Goal: Task Accomplishment & Management: Manage account settings

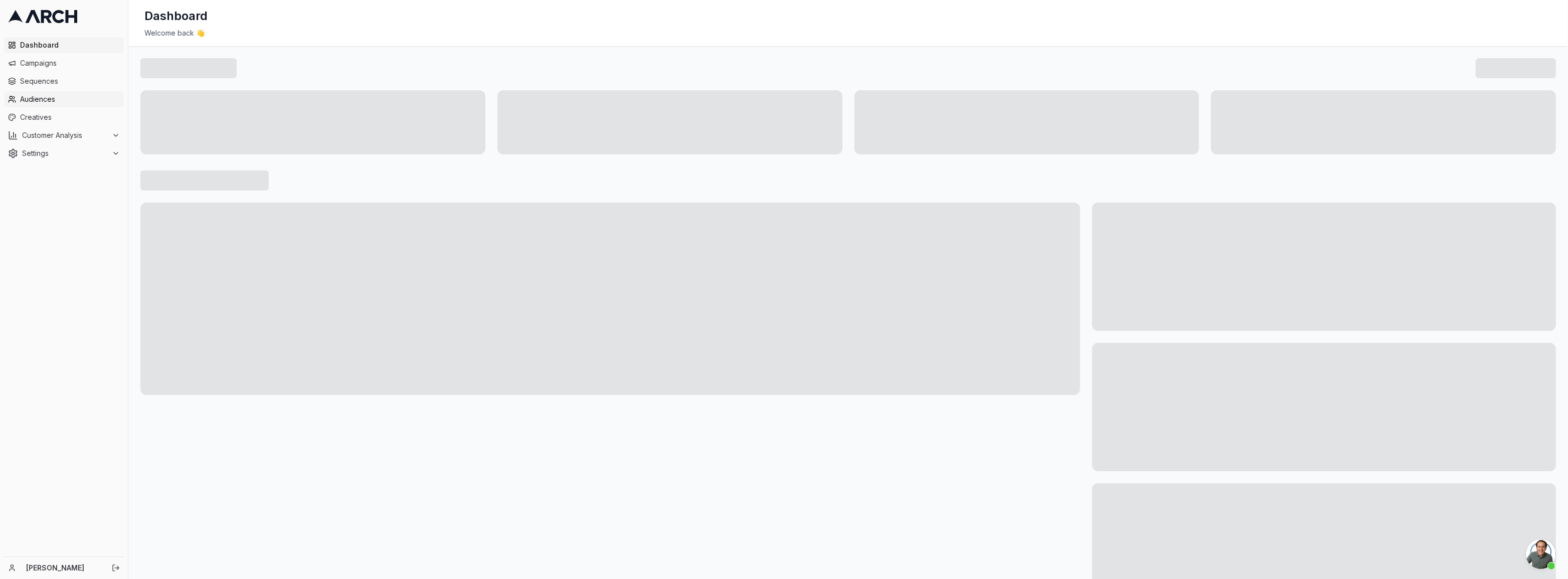
click at [46, 95] on span "Audiences" at bounding box center [70, 99] width 100 height 10
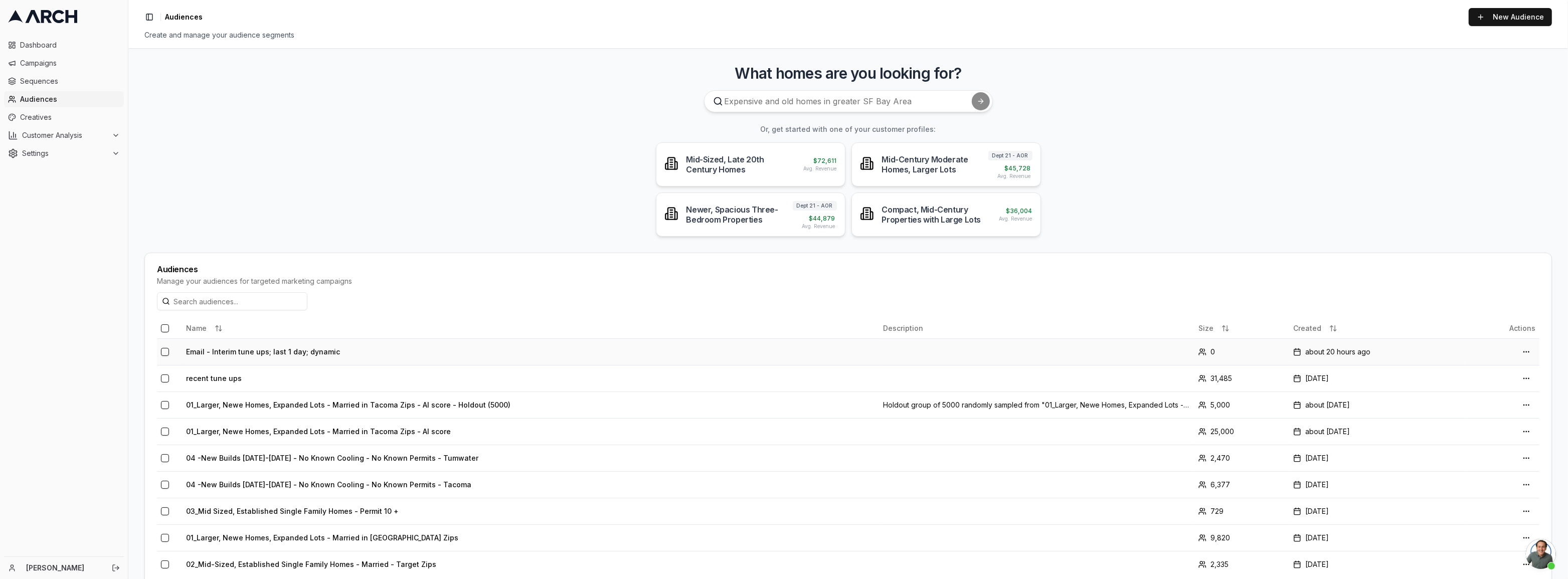
click at [267, 352] on td "Email - Interim tune ups; last 1 day; dynamic" at bounding box center [531, 352] width 697 height 27
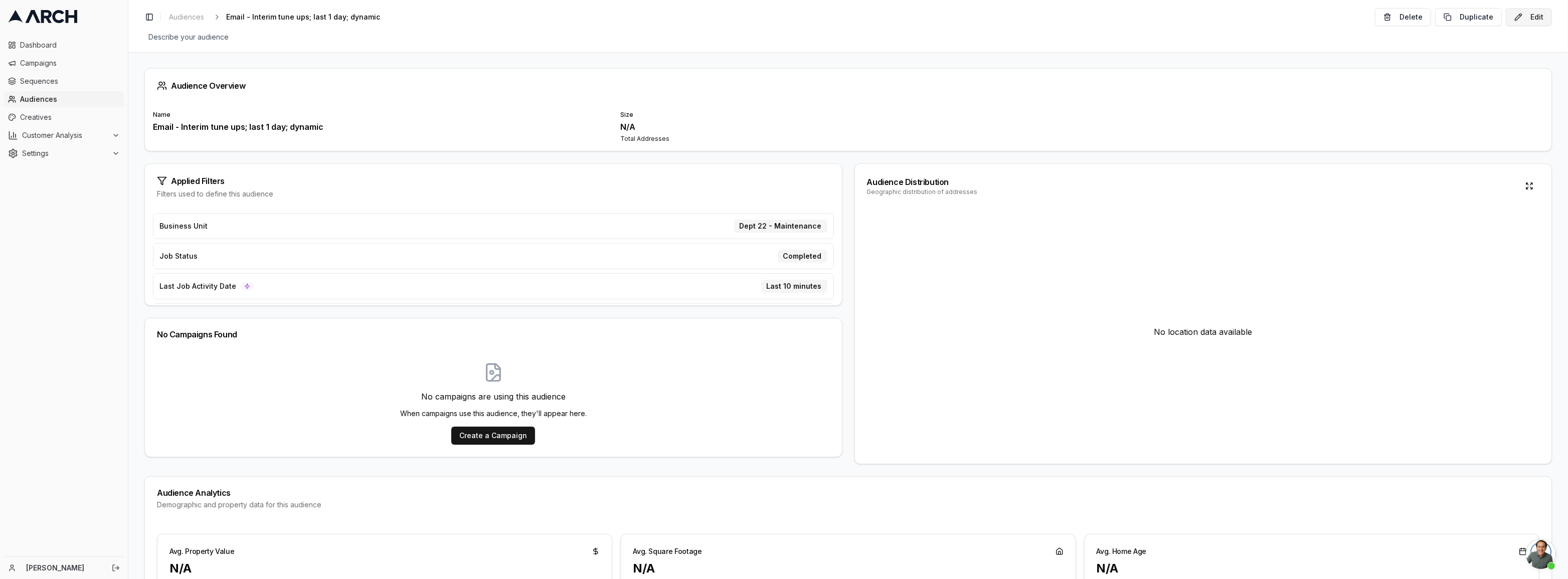
click at [1536, 15] on button "Edit" at bounding box center [1528, 17] width 46 height 18
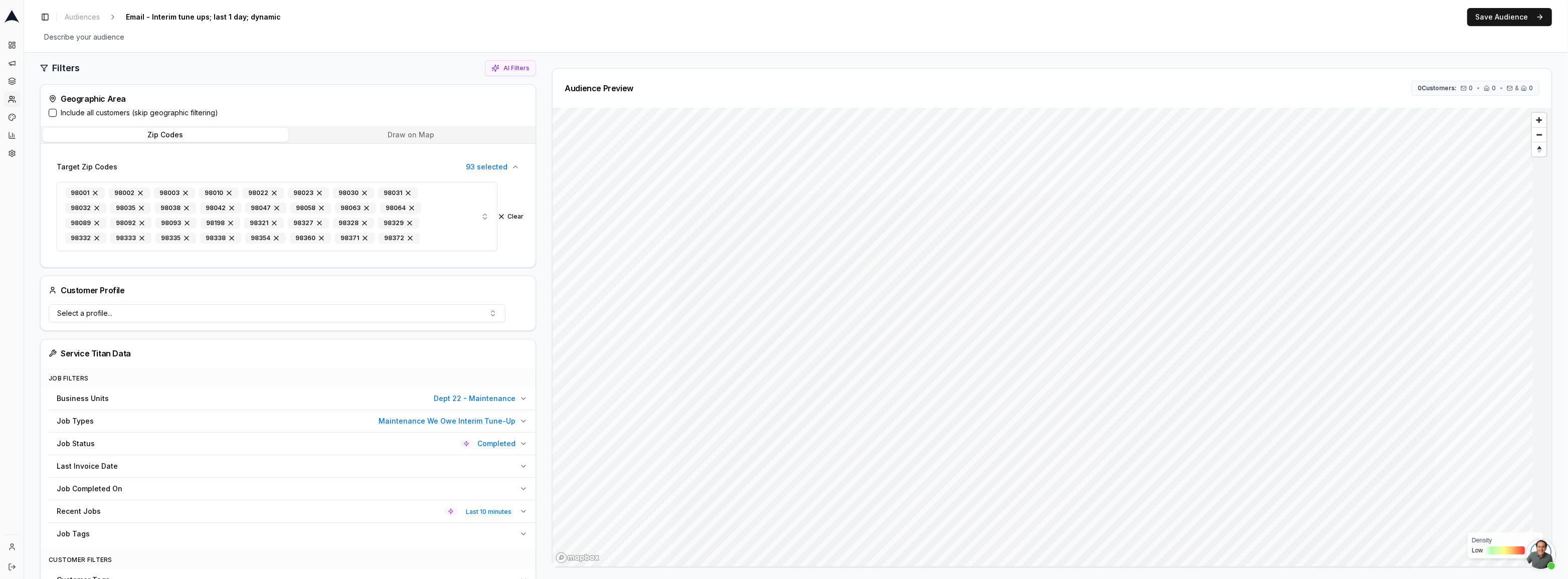
scroll to position [91, 0]
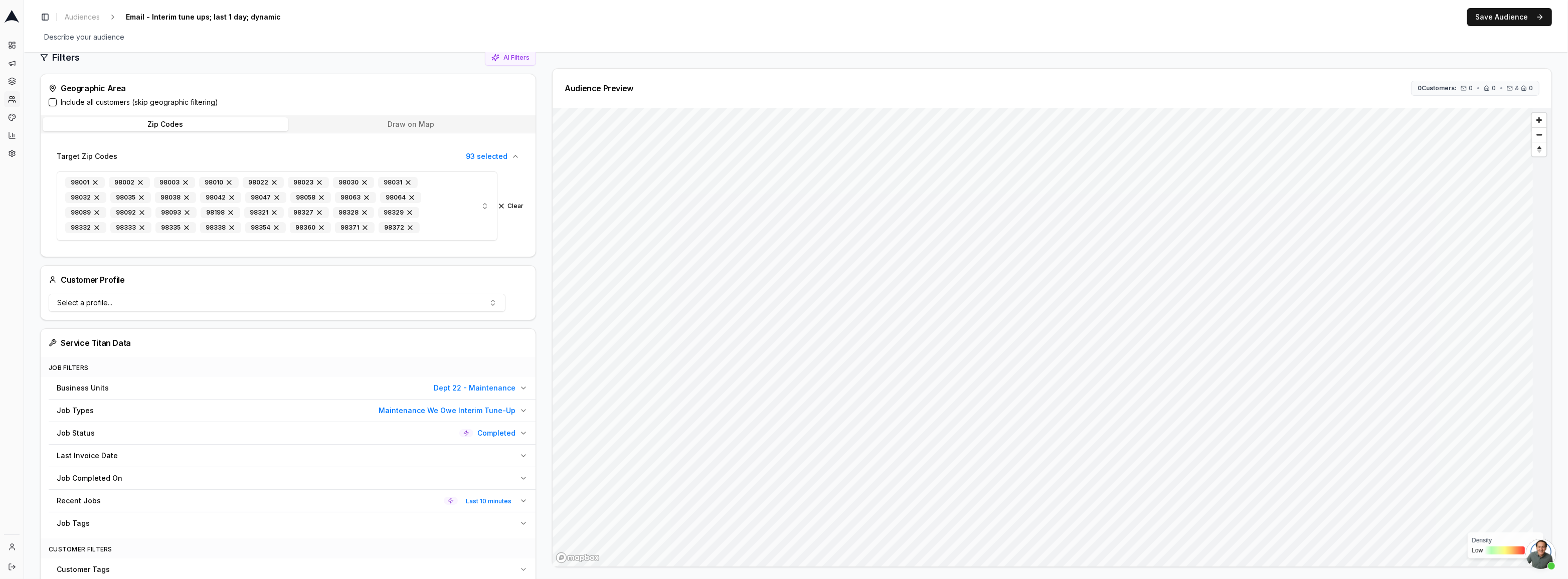
click at [521, 410] on icon "button" at bounding box center [523, 411] width 4 height 2
click at [274, 433] on button "Maintenance We Owe Interim Tune-Up" at bounding box center [280, 437] width 449 height 22
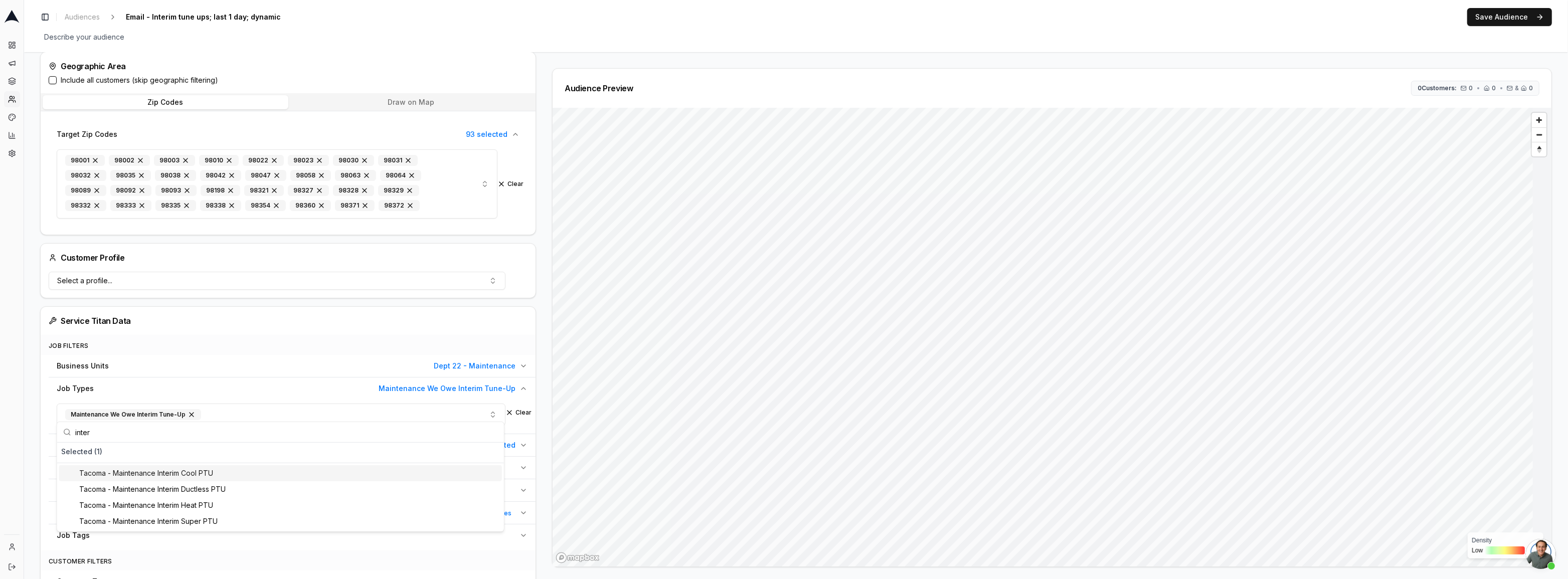
scroll to position [136, 0]
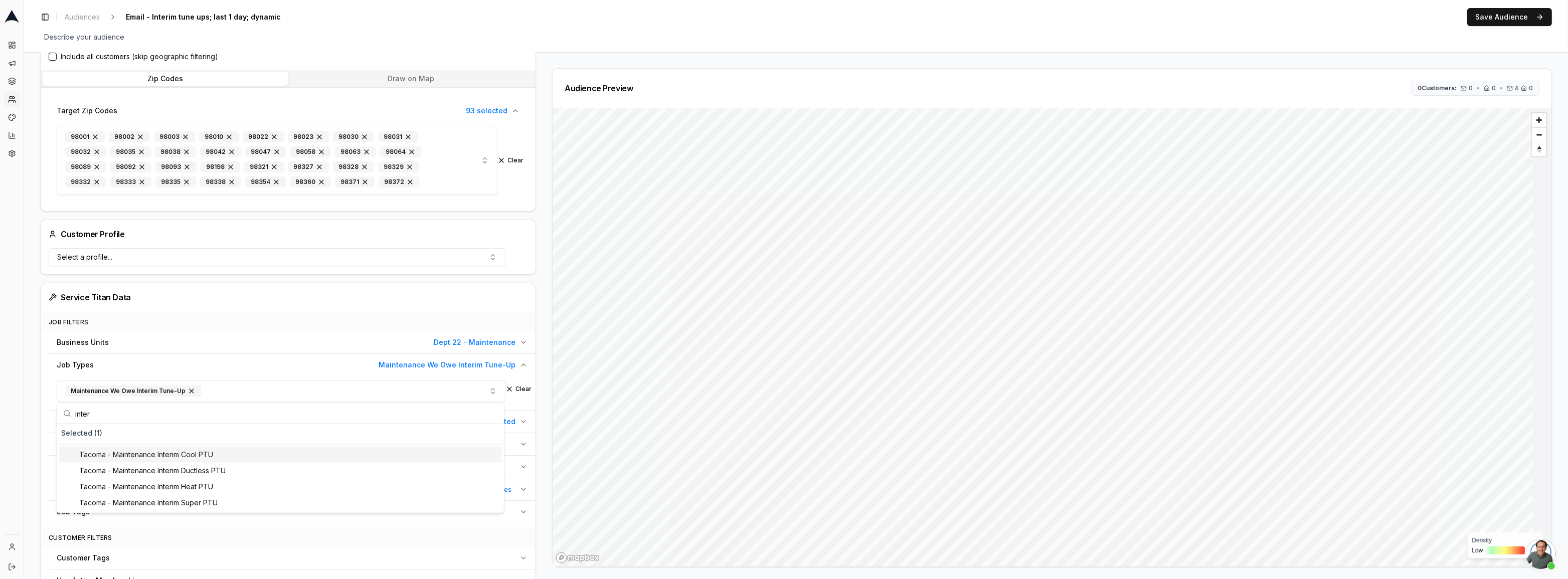
type input "inter"
click at [201, 460] on div "Tacoma - Maintenance Interim Cool PTU" at bounding box center [280, 454] width 443 height 16
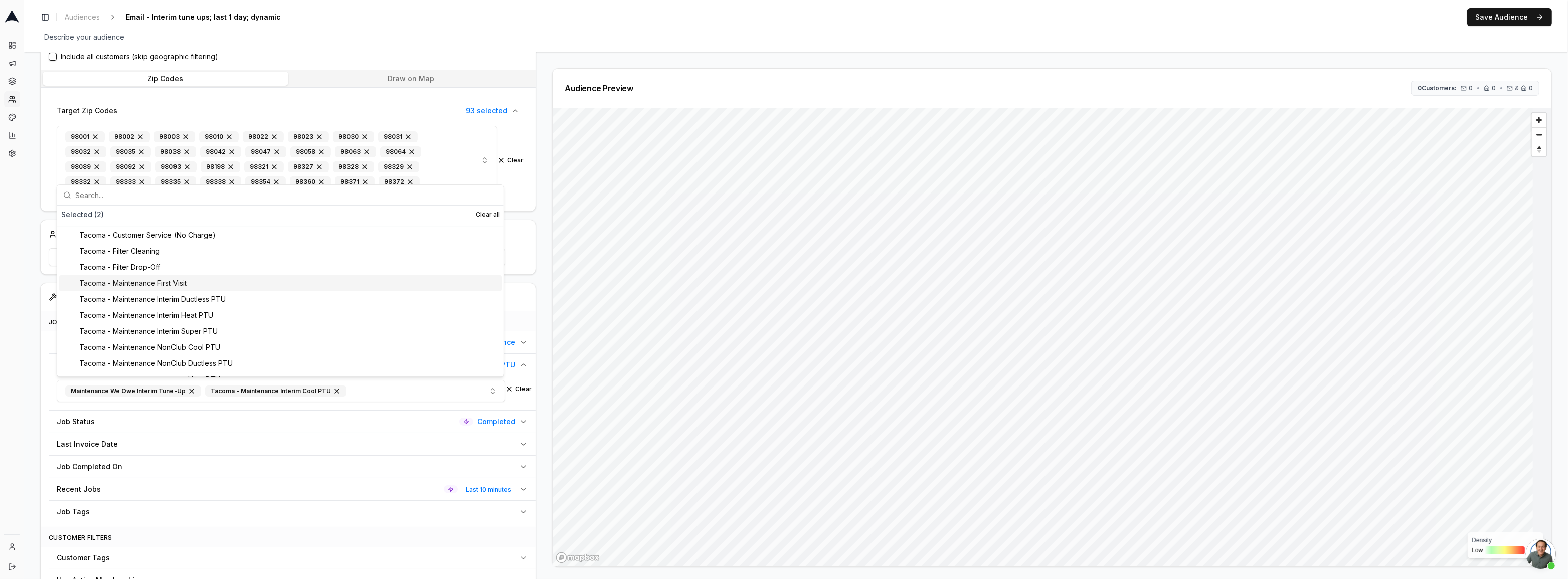
scroll to position [91, 0]
click at [177, 292] on div "Tacoma - Maintenance Interim Heat PTU" at bounding box center [280, 290] width 443 height 16
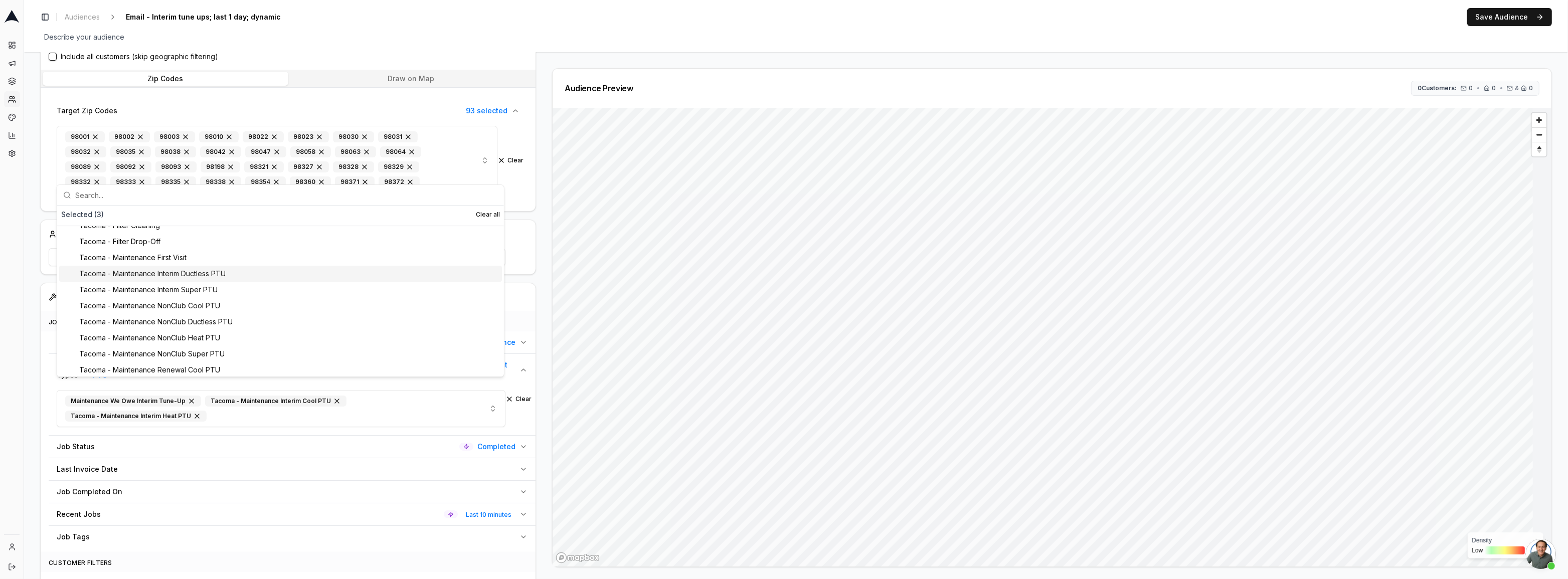
click at [182, 267] on div "Tacoma - Maintenance Interim Ductless PTU" at bounding box center [280, 274] width 443 height 16
click at [175, 284] on div "Tacoma - Maintenance Interim Super PTU" at bounding box center [280, 284] width 443 height 16
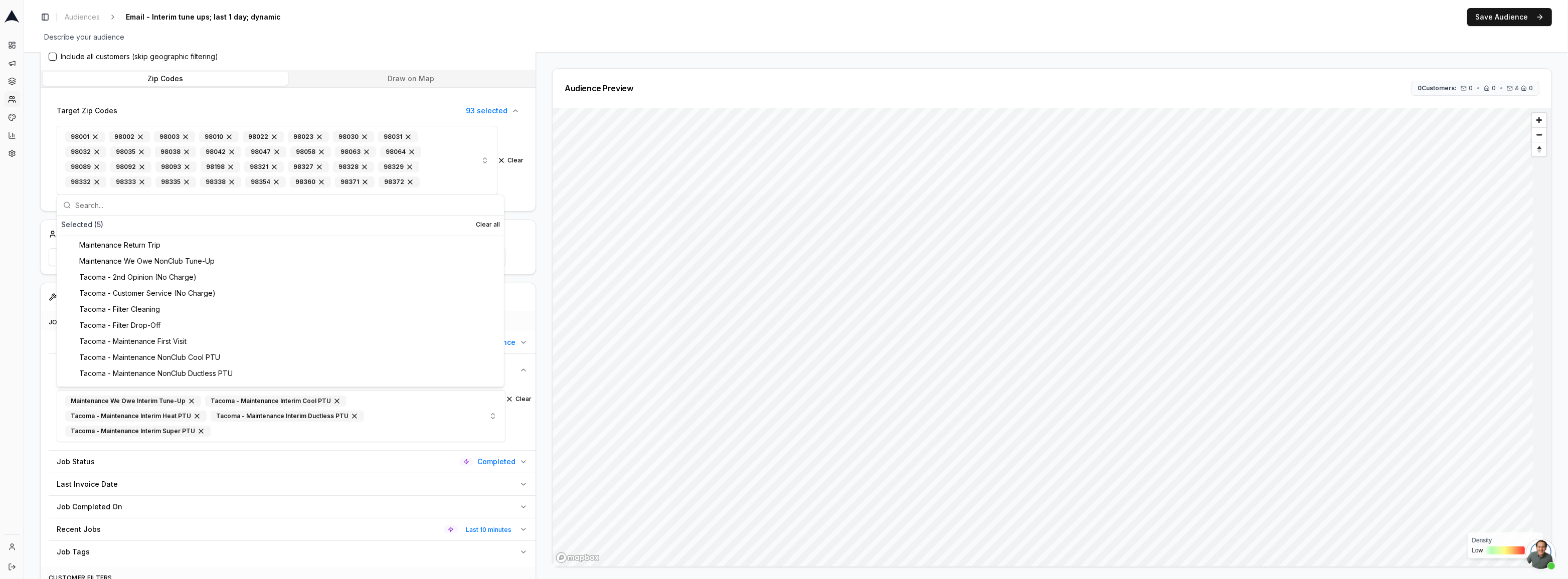
scroll to position [5, 0]
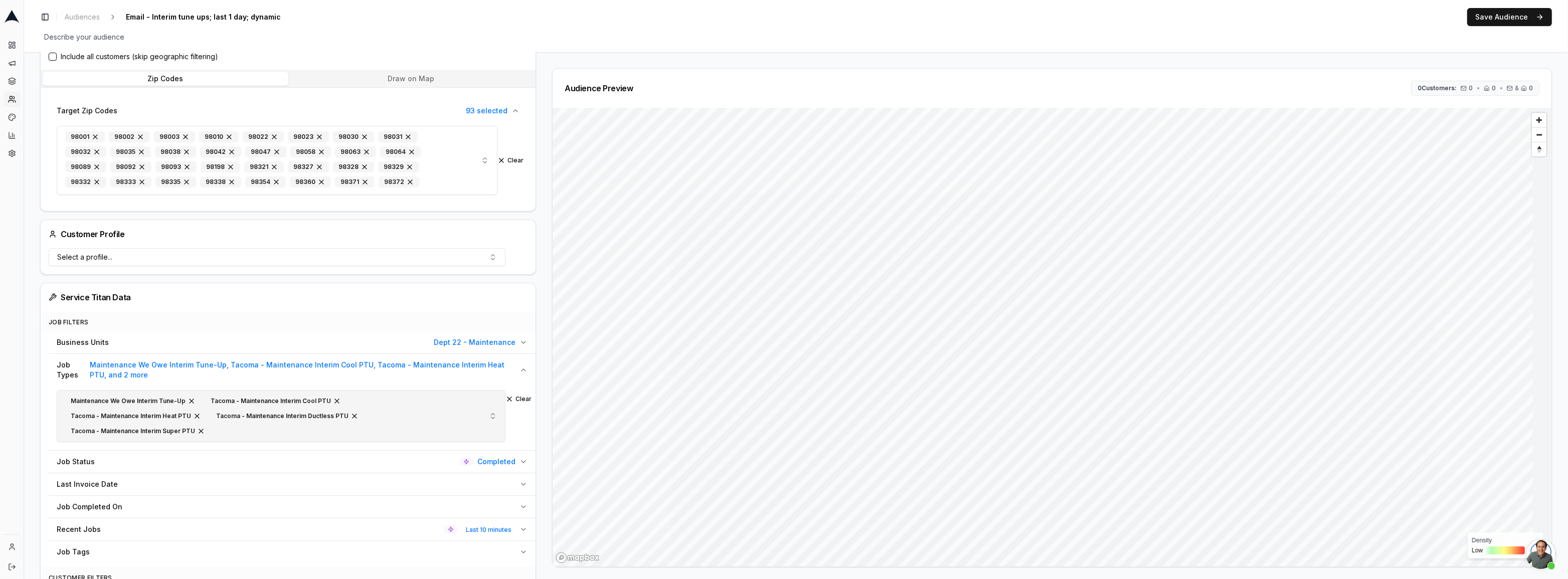
click at [393, 419] on div "Maintenance We Owe Interim Tune-Up Tacoma - Maintenance Interim Cool PTU Tacoma…" at bounding box center [259, 416] width 389 height 43
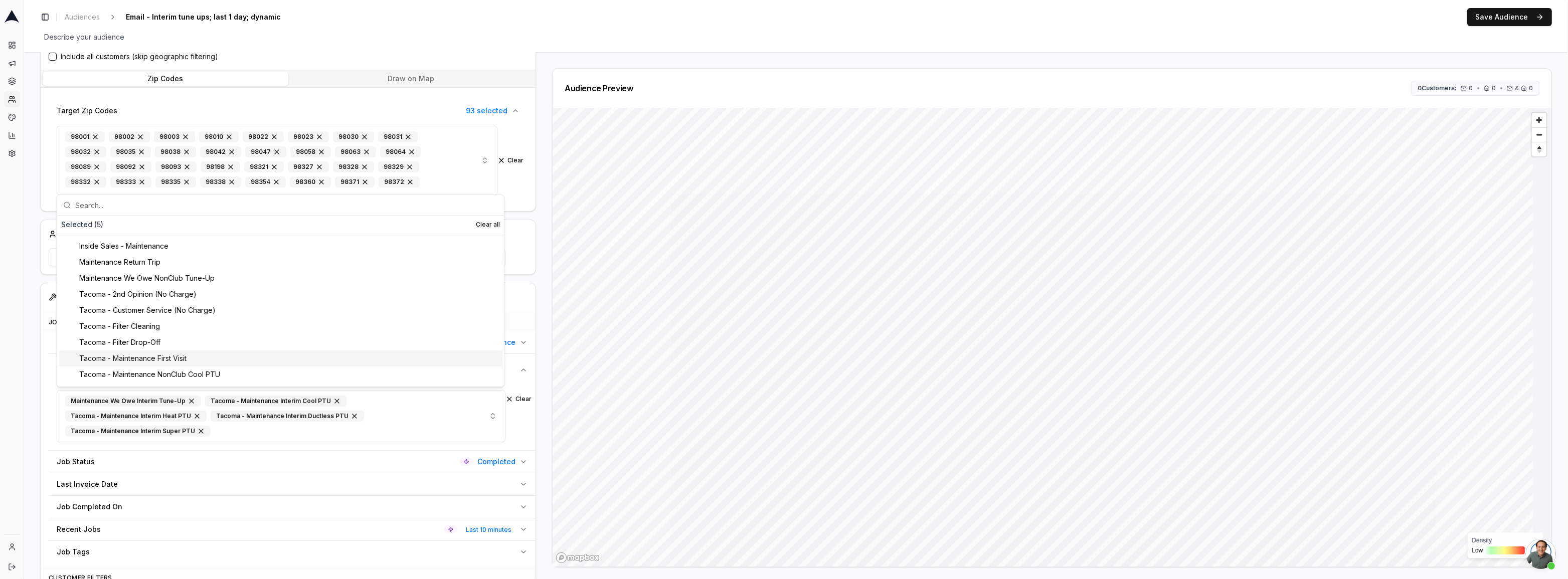
type input "t"
type input "i"
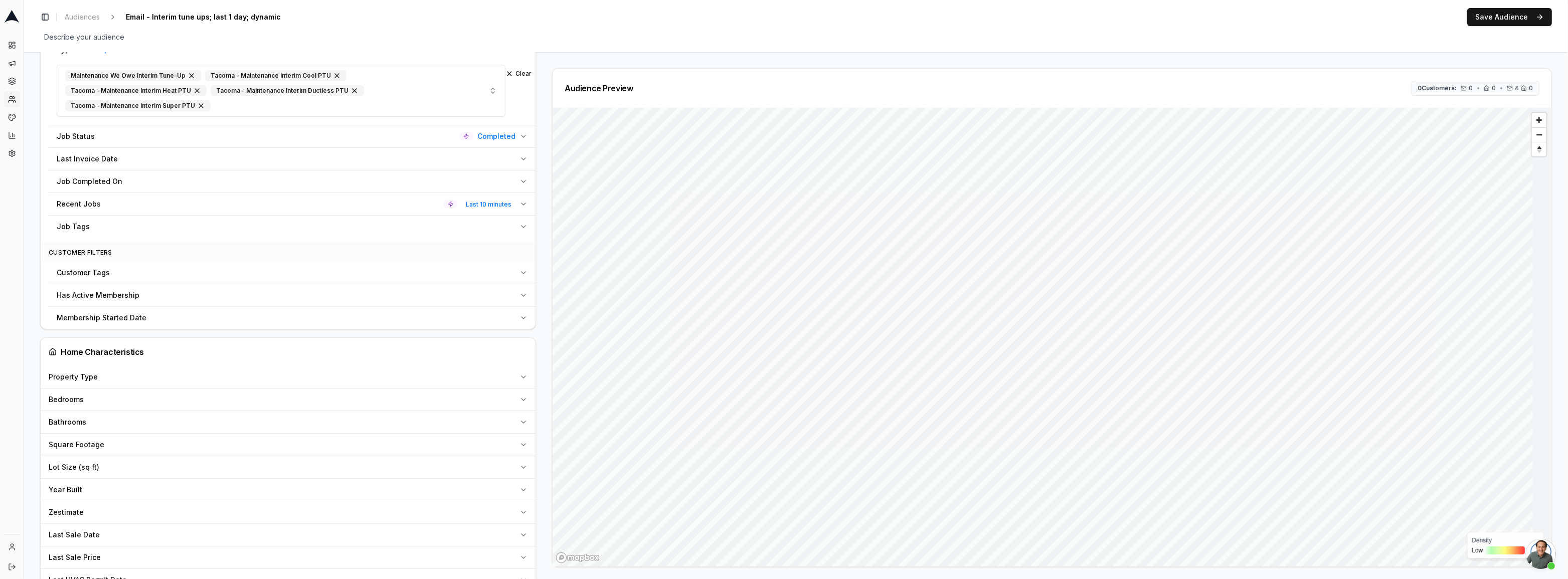
scroll to position [502, 0]
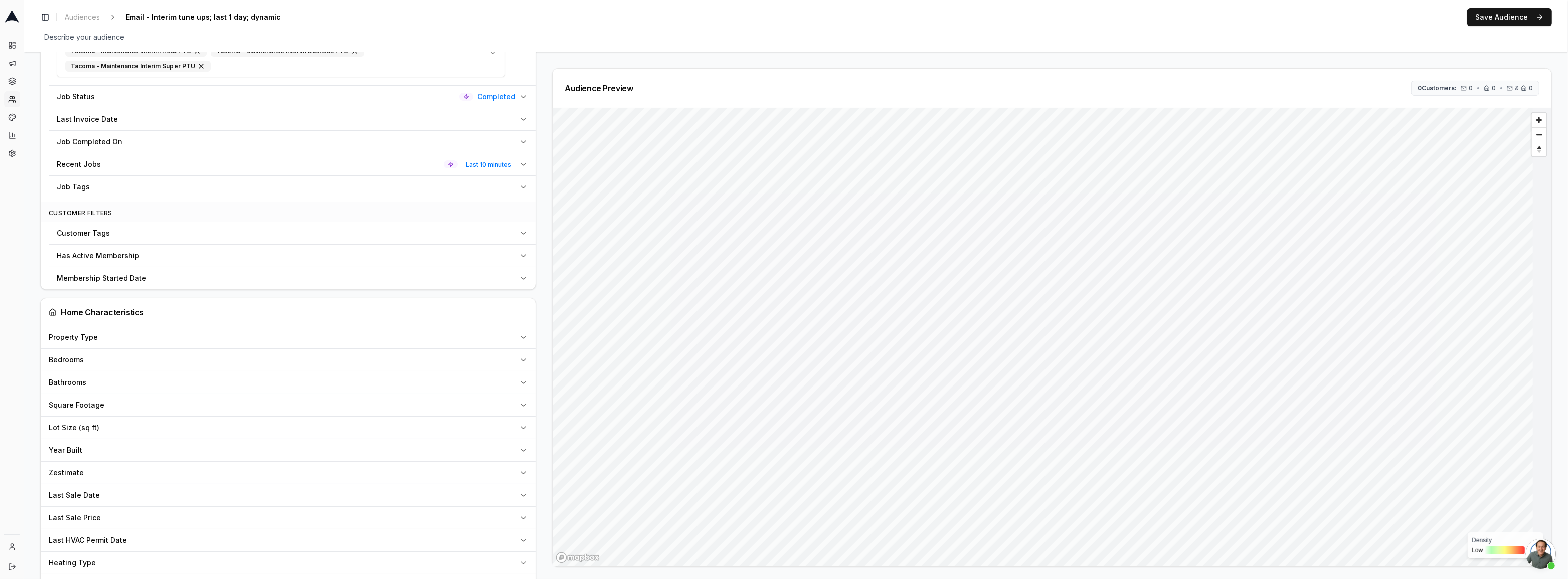
click at [322, 164] on div "Recent Jobs Last 10 minutes" at bounding box center [285, 164] width 459 height 10
click at [189, 190] on button "Last 10 minutes" at bounding box center [280, 188] width 449 height 18
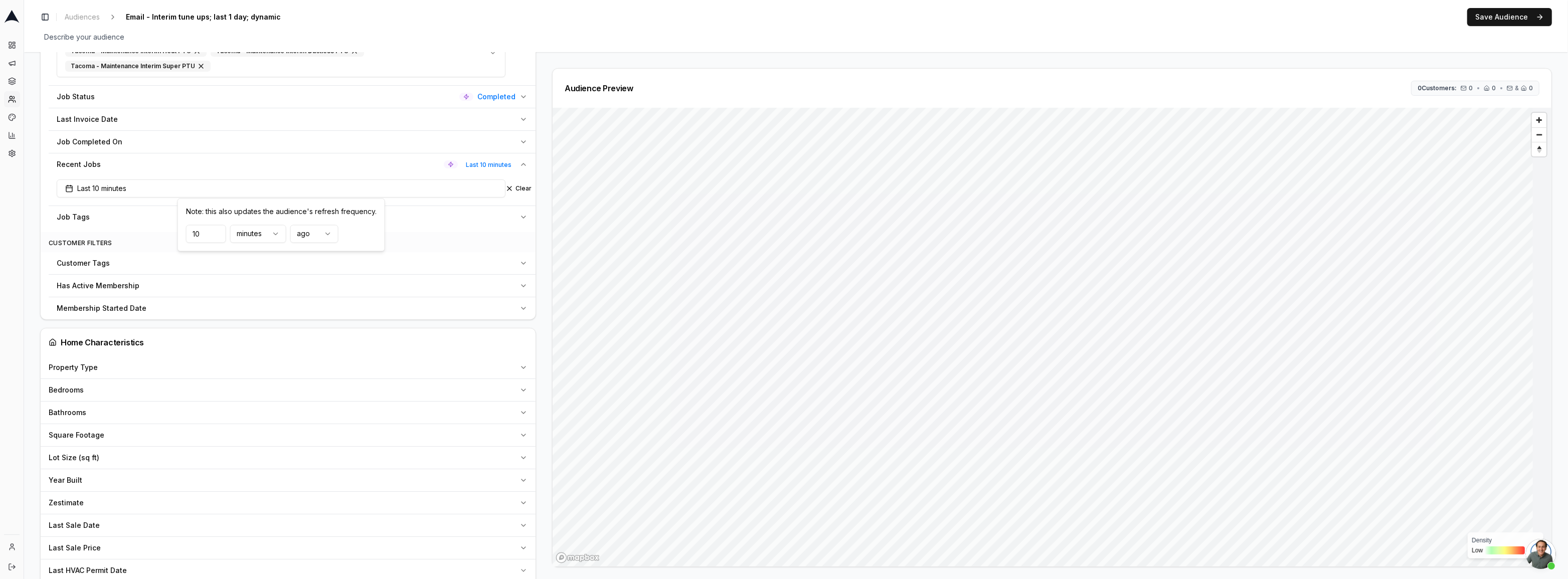
click at [207, 234] on input "10" at bounding box center [206, 233] width 40 height 18
click at [217, 231] on input "2" at bounding box center [206, 233] width 40 height 18
click at [217, 231] on input "3" at bounding box center [206, 233] width 40 height 18
click at [217, 231] on input "4" at bounding box center [206, 233] width 40 height 18
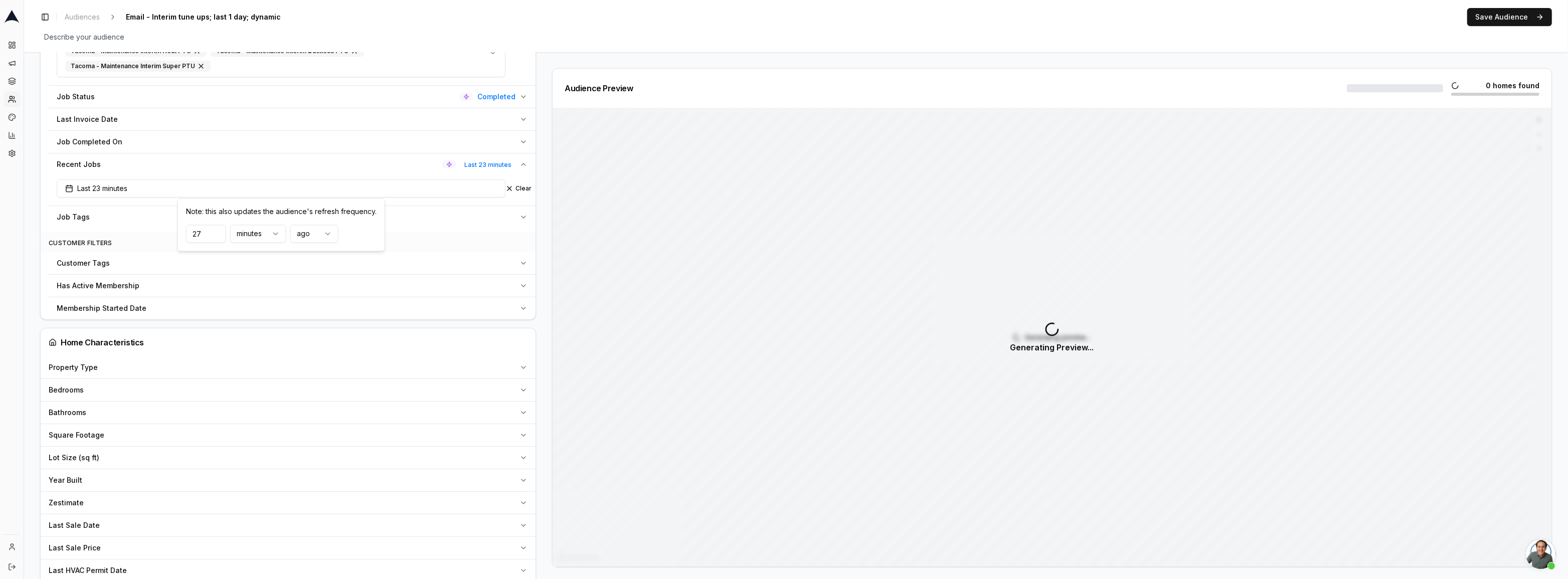
click at [217, 231] on input "27" at bounding box center [206, 233] width 40 height 18
click at [217, 240] on input "27" at bounding box center [206, 233] width 40 height 18
click at [212, 237] on input "26" at bounding box center [206, 233] width 40 height 18
click at [215, 237] on input "25" at bounding box center [206, 233] width 40 height 18
click at [216, 237] on input "24" at bounding box center [206, 233] width 40 height 18
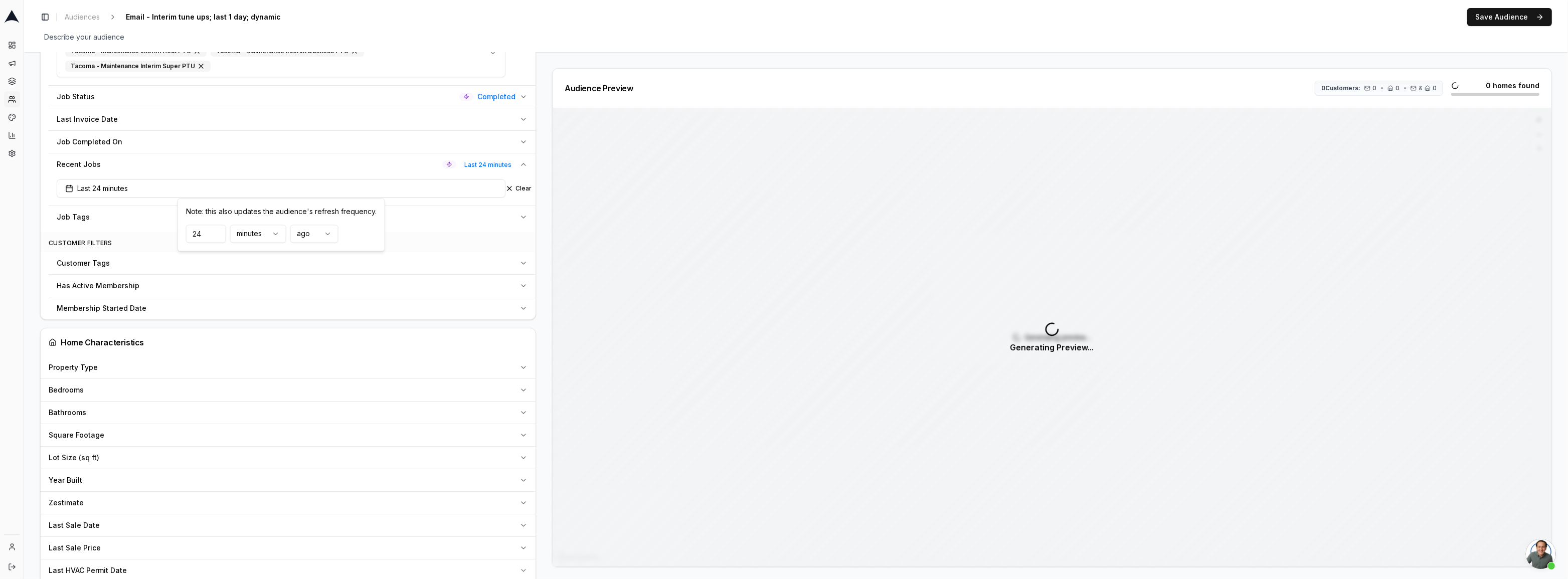
click at [248, 238] on html "Dashboard Campaigns Sequences Audiences Creatives Customer Analysis Settings To…" at bounding box center [784, 290] width 1568 height 579
click at [213, 238] on input "24" at bounding box center [206, 233] width 40 height 18
type input "1"
click at [24, 322] on div "Audience Configuration Recently Scheduled Jobs • Dynamic Audience Updates every…" at bounding box center [797, 250] width 1544 height 1400
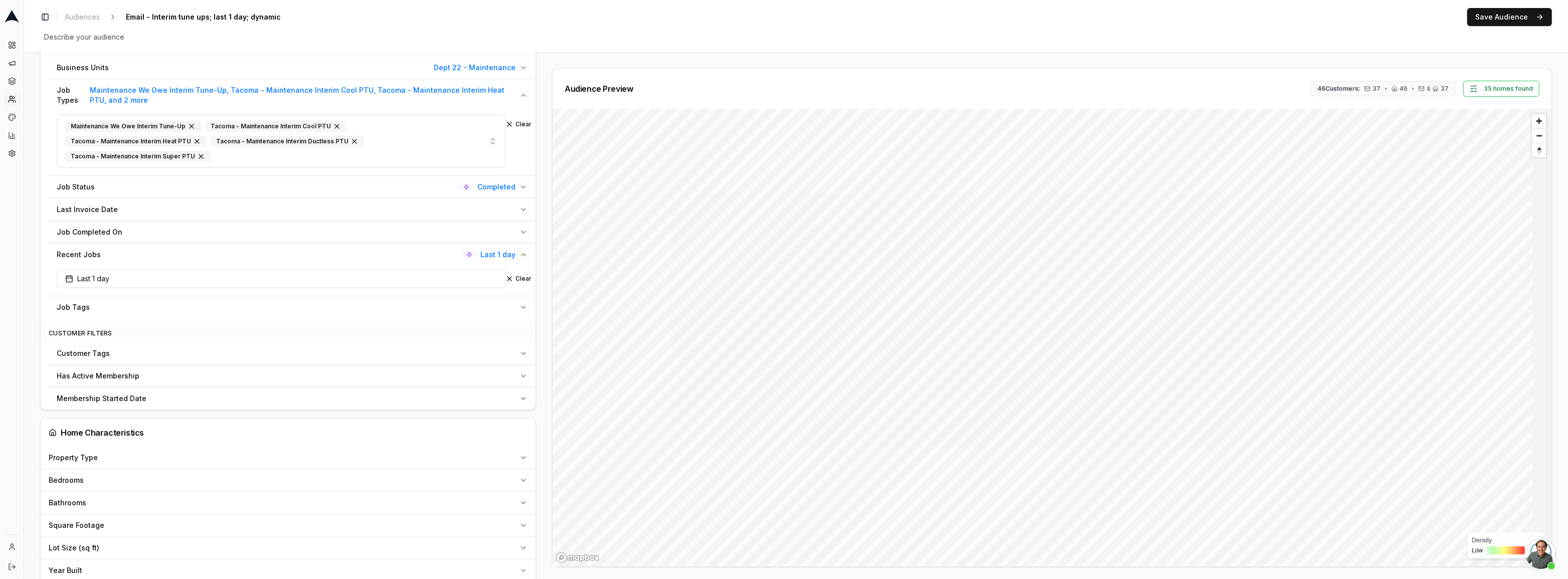
scroll to position [410, 0]
click at [185, 379] on div "Has Active Membership" at bounding box center [285, 377] width 459 height 10
click at [67, 396] on div "Yes" at bounding box center [69, 400] width 25 height 8
click at [56, 396] on input "Yes" at bounding box center [61, 400] width 8 height 8
radio input "true"
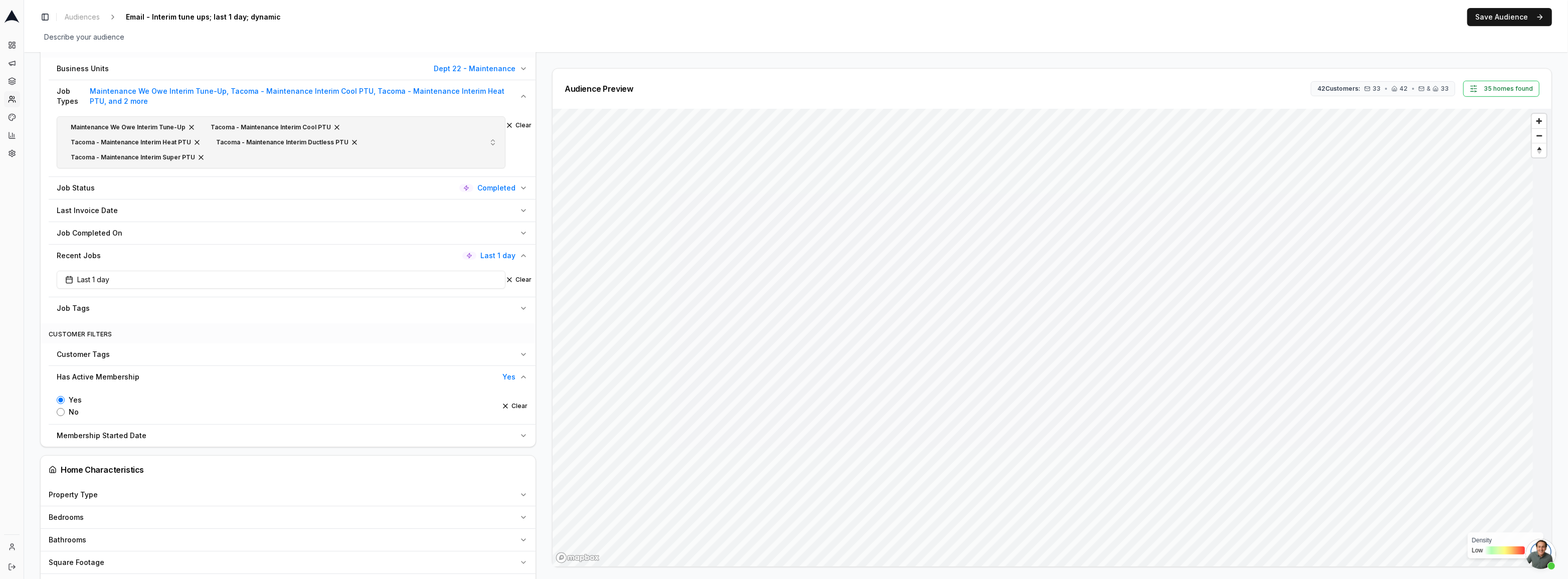
click at [262, 159] on div "Maintenance We Owe Interim Tune-Up Tacoma - Maintenance Interim Cool PTU Tacoma…" at bounding box center [259, 142] width 389 height 43
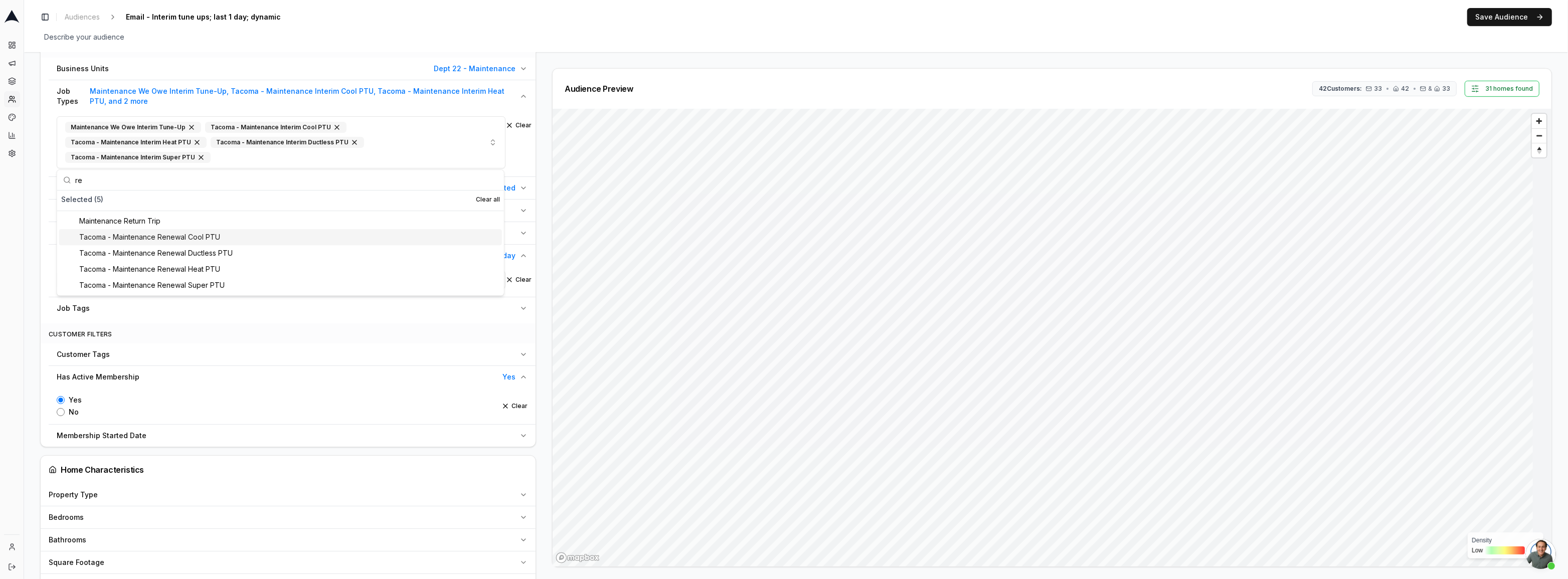
type input "re"
click at [191, 240] on div "Tacoma - Maintenance Renewal Cool PTU" at bounding box center [280, 236] width 443 height 16
click at [133, 183] on input "text" at bounding box center [286, 180] width 423 height 20
type input "re"
click at [125, 237] on div "Tacoma - Maintenance Renewal Ductless PTU" at bounding box center [280, 236] width 443 height 16
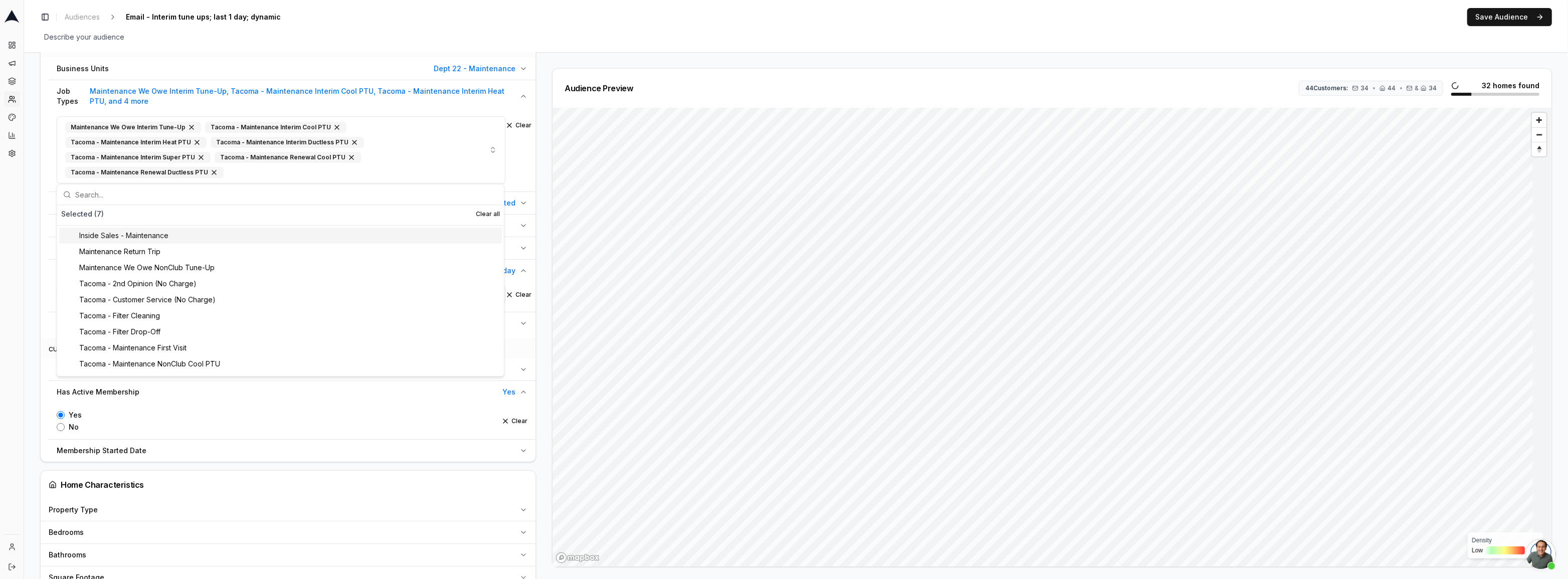
click at [115, 198] on input "text" at bounding box center [286, 194] width 423 height 20
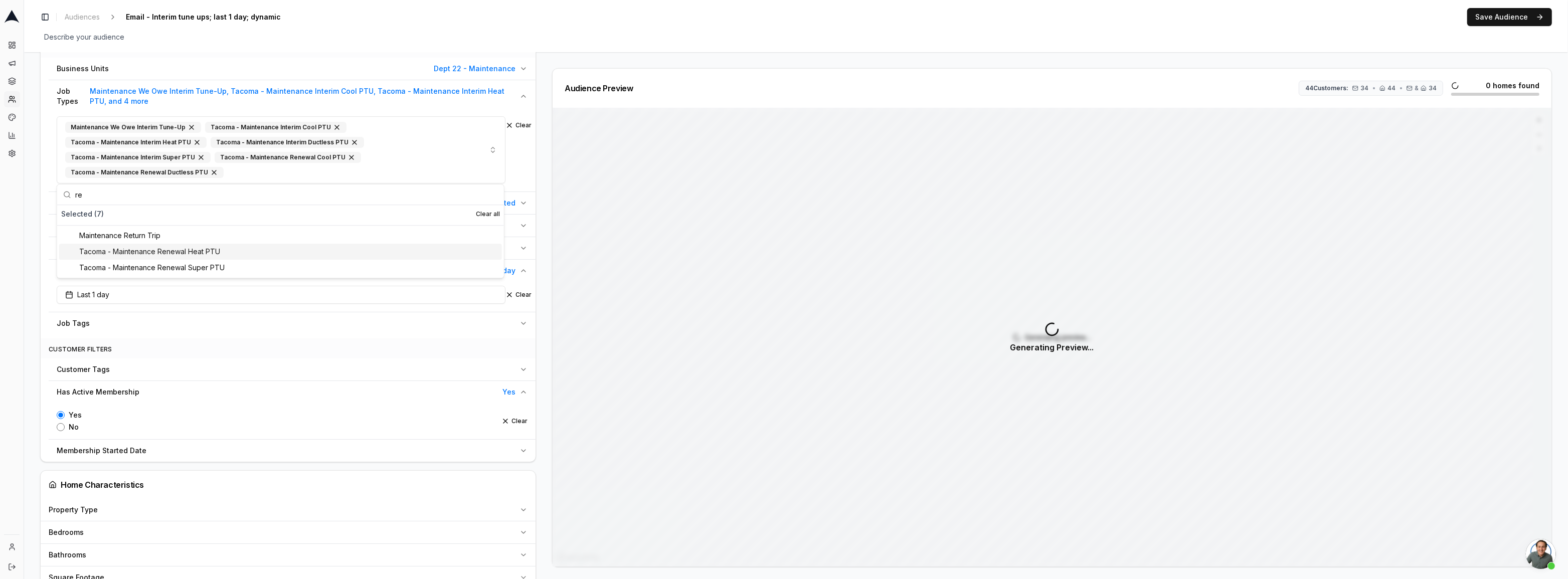
type input "re"
click at [115, 256] on div "Tacoma - Maintenance Renewal Heat PTU" at bounding box center [280, 251] width 443 height 16
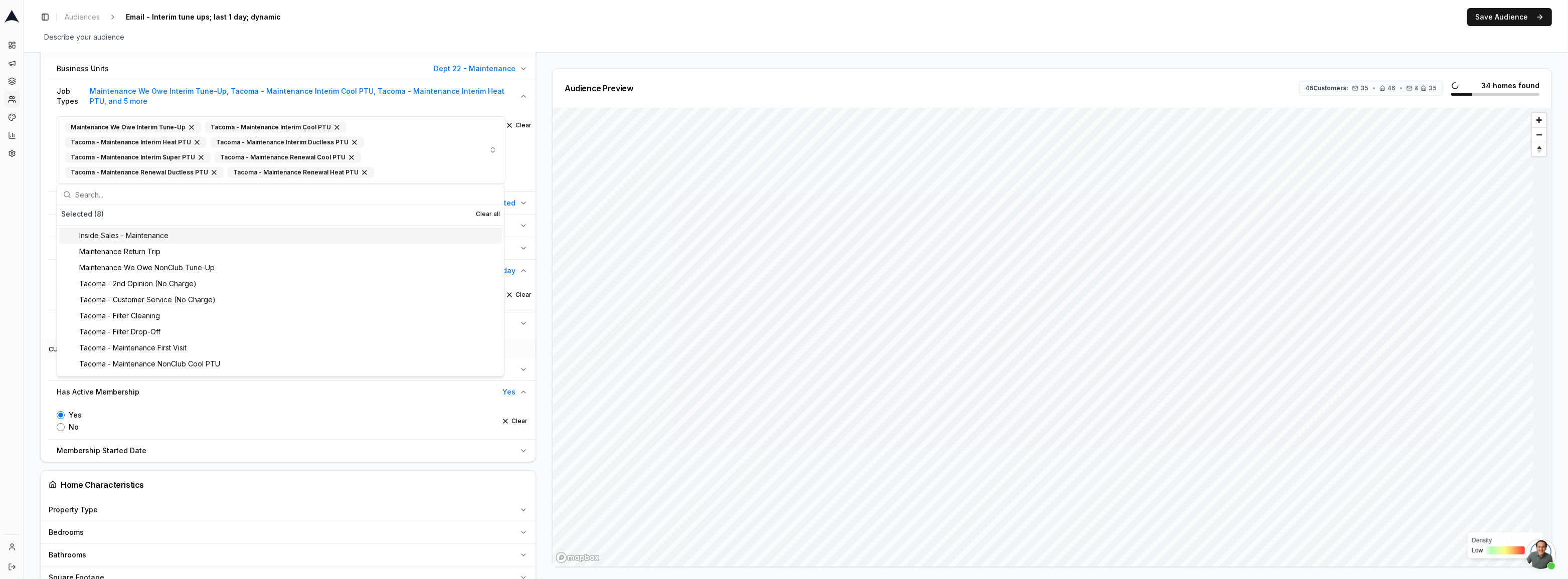
click at [121, 196] on input "text" at bounding box center [286, 194] width 423 height 20
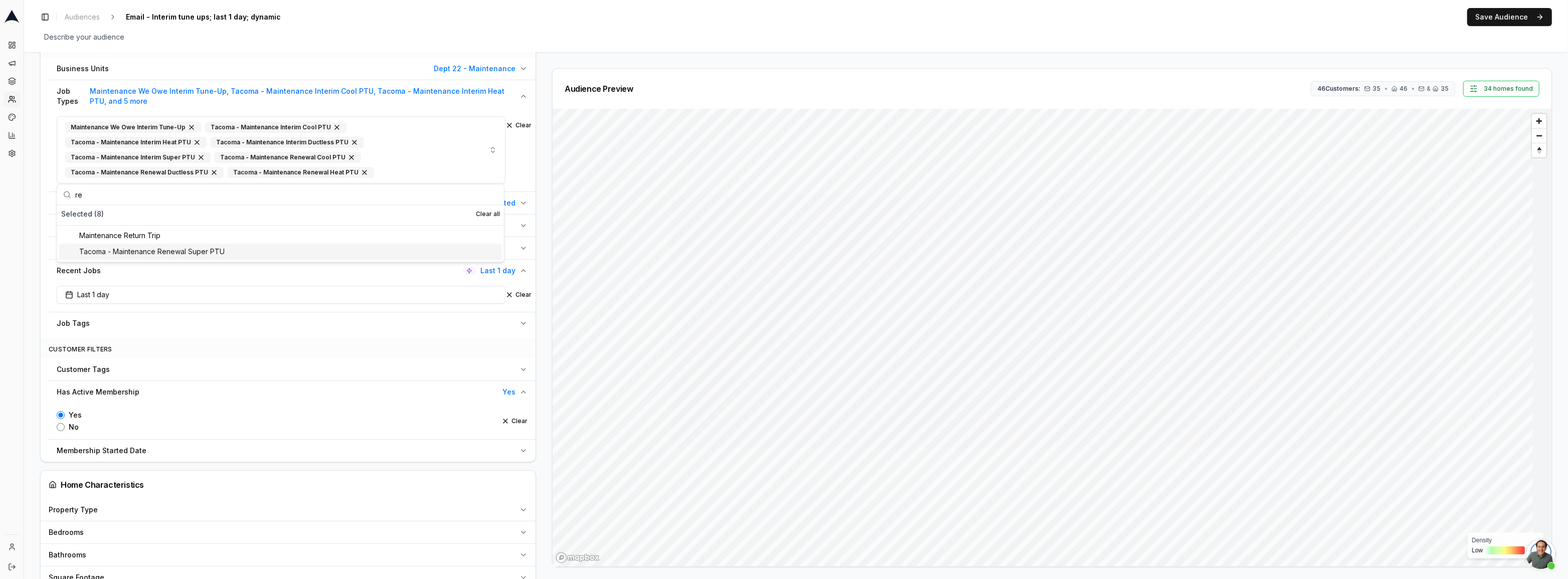
type input "re"
click at [148, 259] on div "Tacoma - Maintenance Renewal Super PTU" at bounding box center [280, 251] width 443 height 16
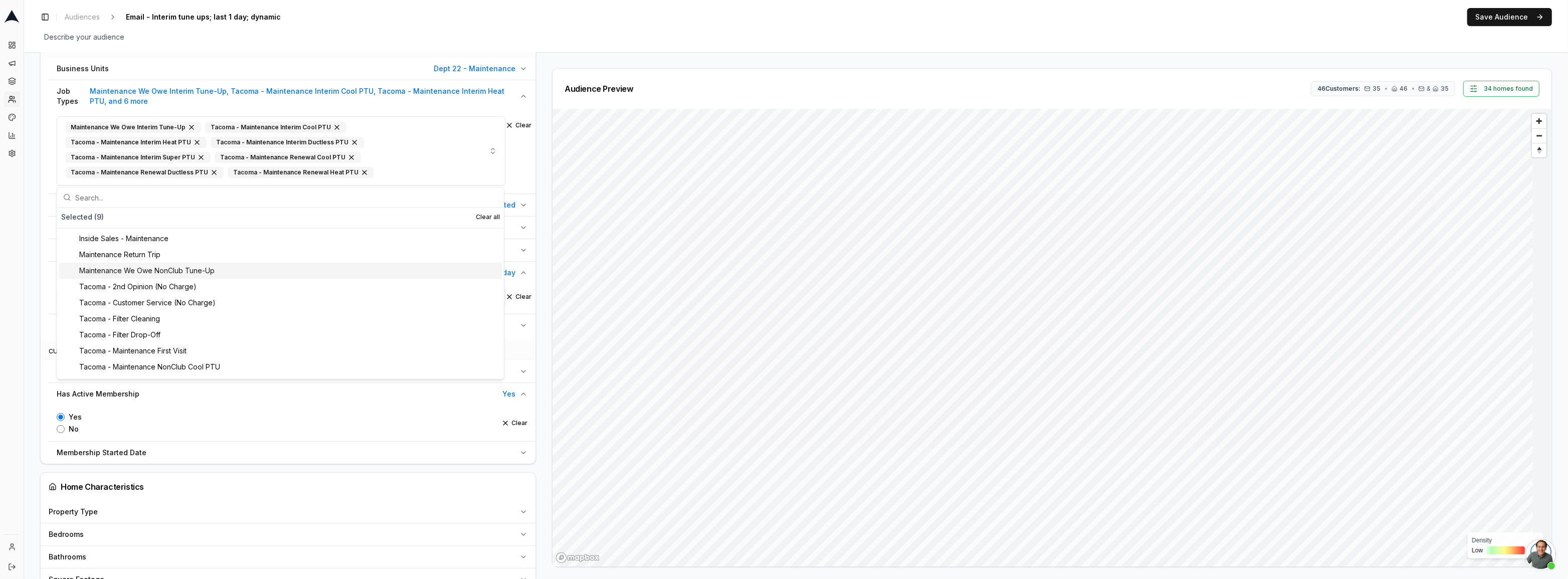
click at [19, 269] on div "Dashboard Campaigns Sequences Audiences Creatives Customer Analysis Settings" at bounding box center [12, 284] width 24 height 502
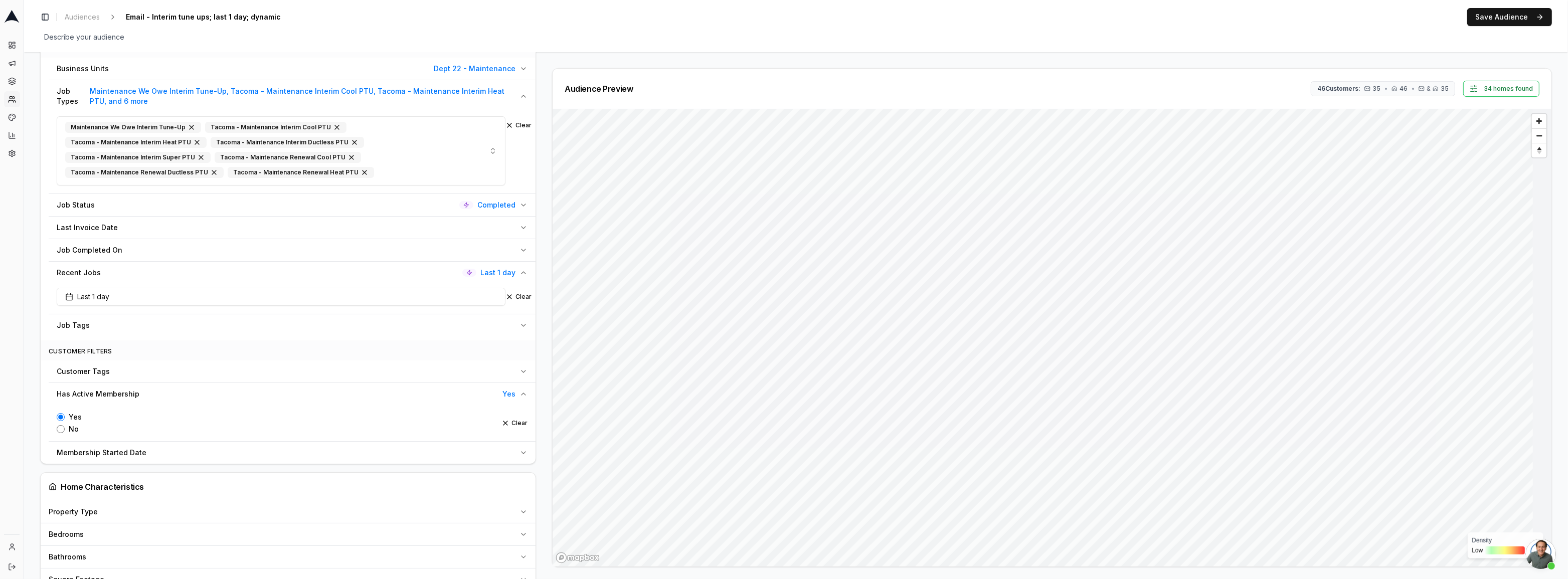
scroll to position [455, 0]
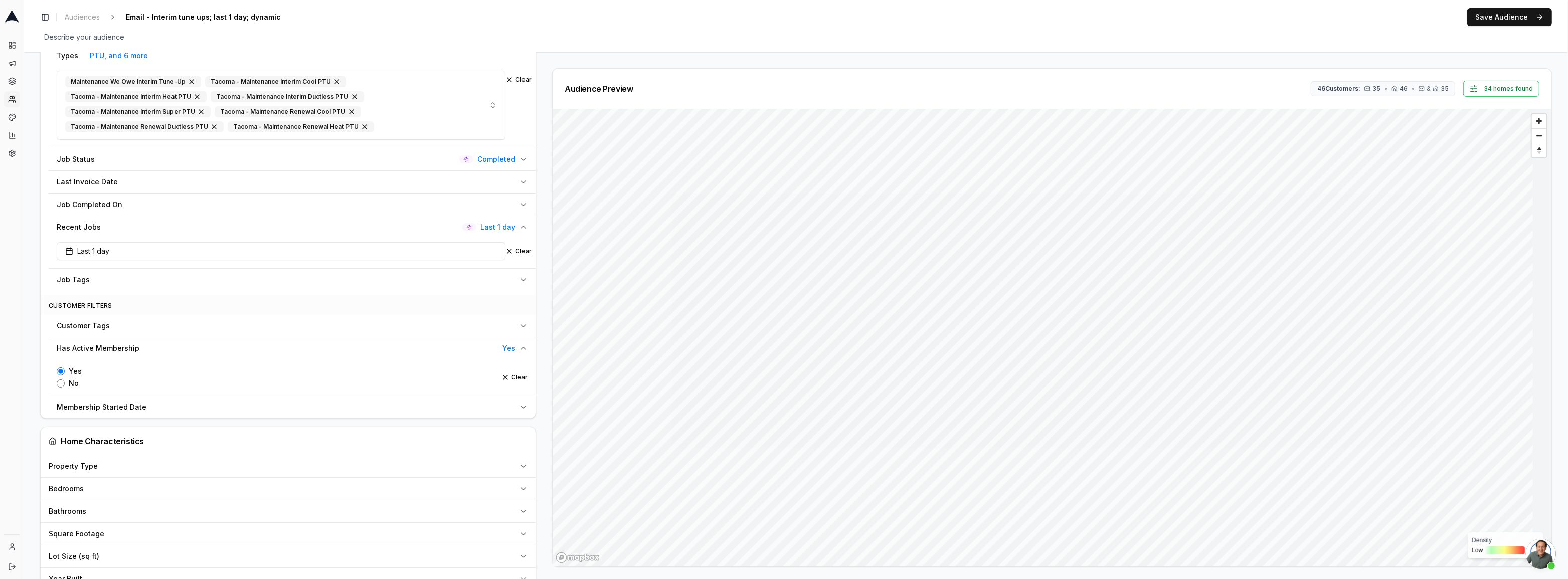
click at [61, 372] on input "Yes" at bounding box center [61, 372] width 8 height 8
click at [57, 370] on input "Yes" at bounding box center [61, 372] width 8 height 8
click at [62, 386] on div "Yes No Clear" at bounding box center [292, 377] width 487 height 36
click at [502, 376] on button "Clear" at bounding box center [515, 378] width 26 height 8
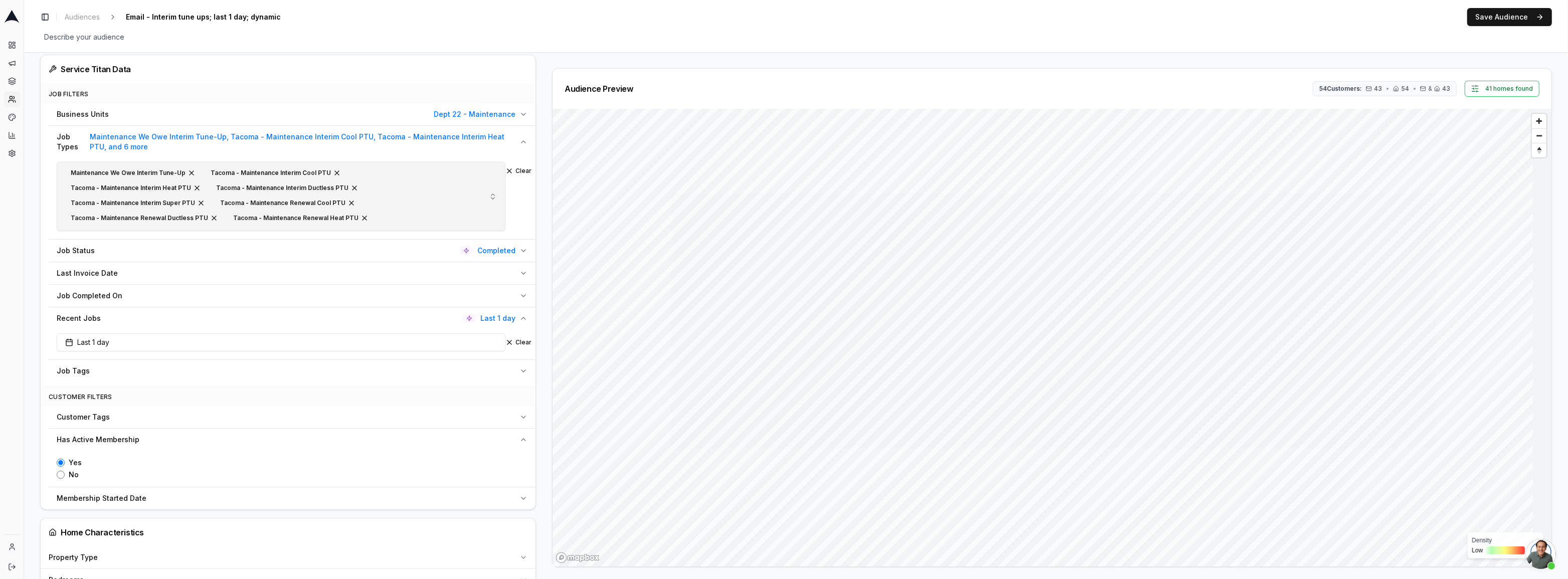
scroll to position [12, 0]
click at [245, 220] on div "Maintenance We Owe Interim Tune-Up Tacoma - Maintenance Interim Cool PTU Tacoma…" at bounding box center [259, 196] width 389 height 60
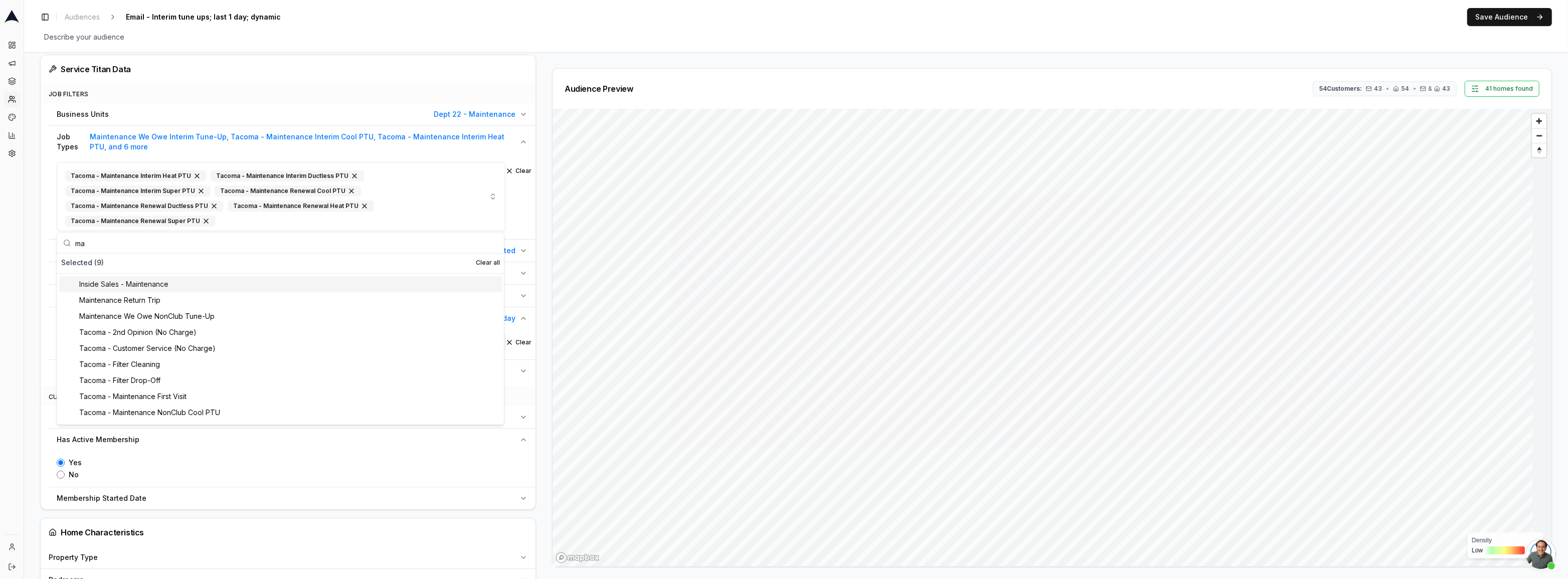
type input "m"
type input "t"
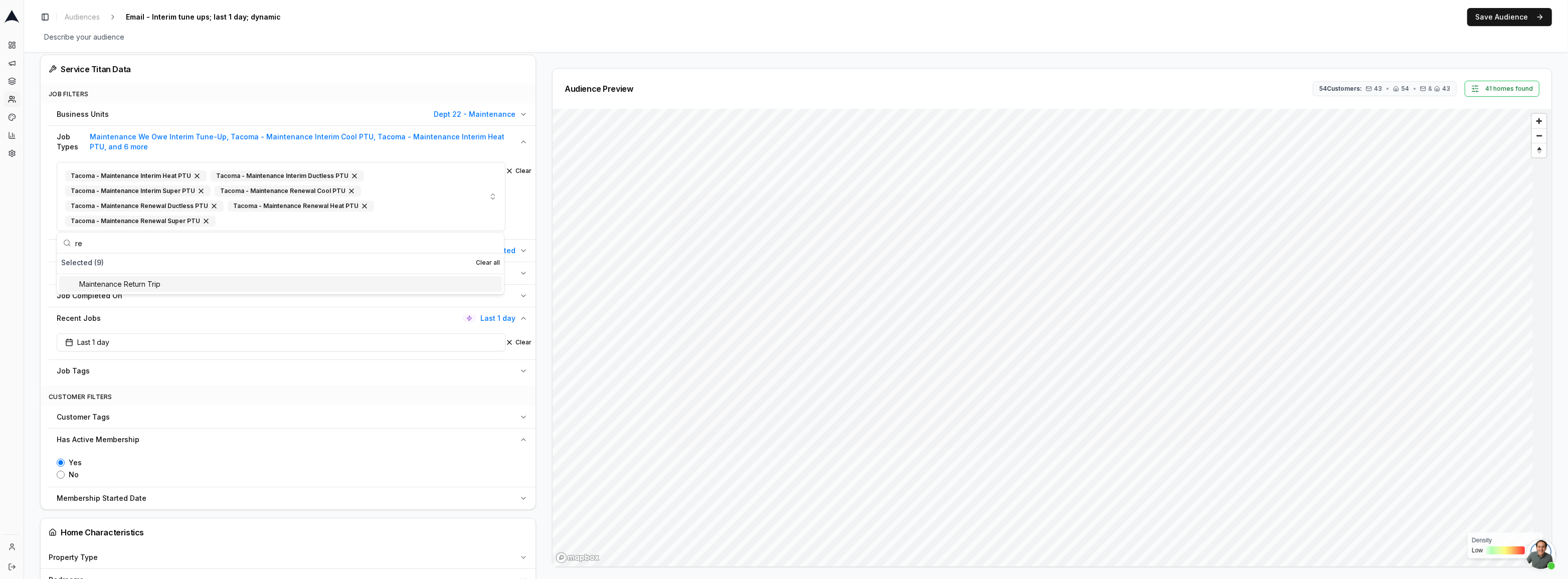
type input "r"
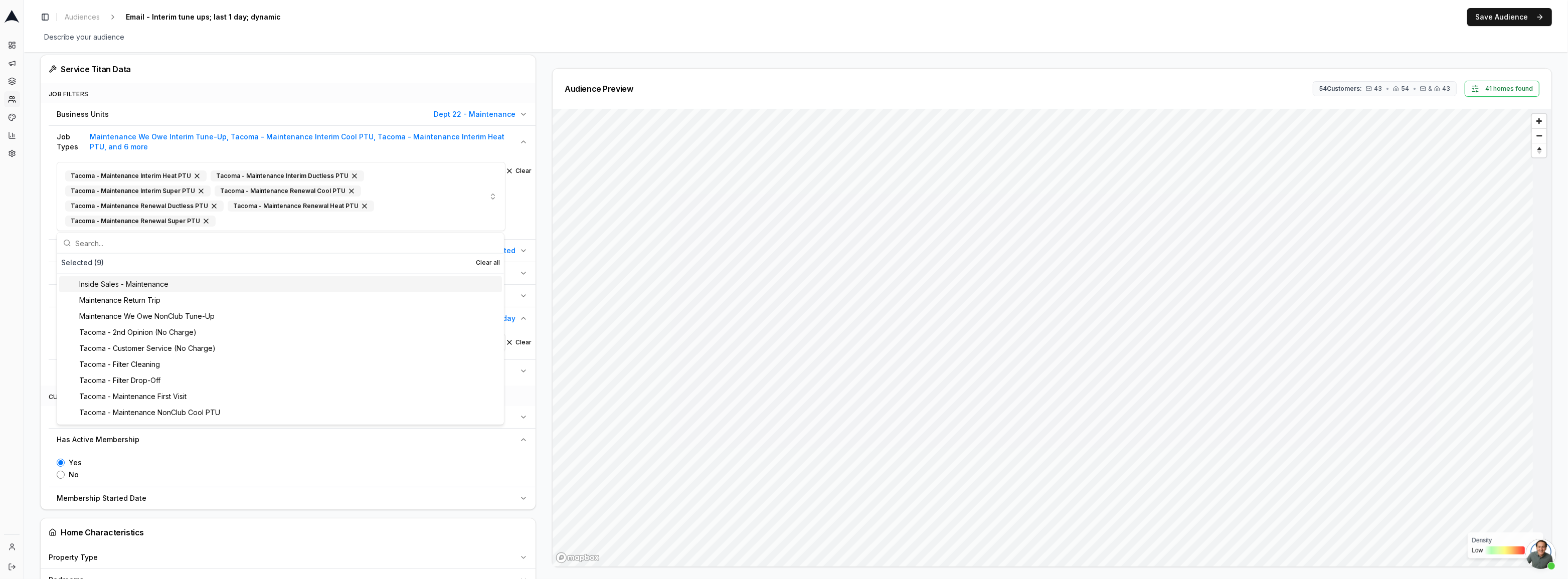
click at [18, 346] on div "Dashboard Campaigns Sequences Audiences Creatives Customer Analysis Settings" at bounding box center [12, 284] width 24 height 502
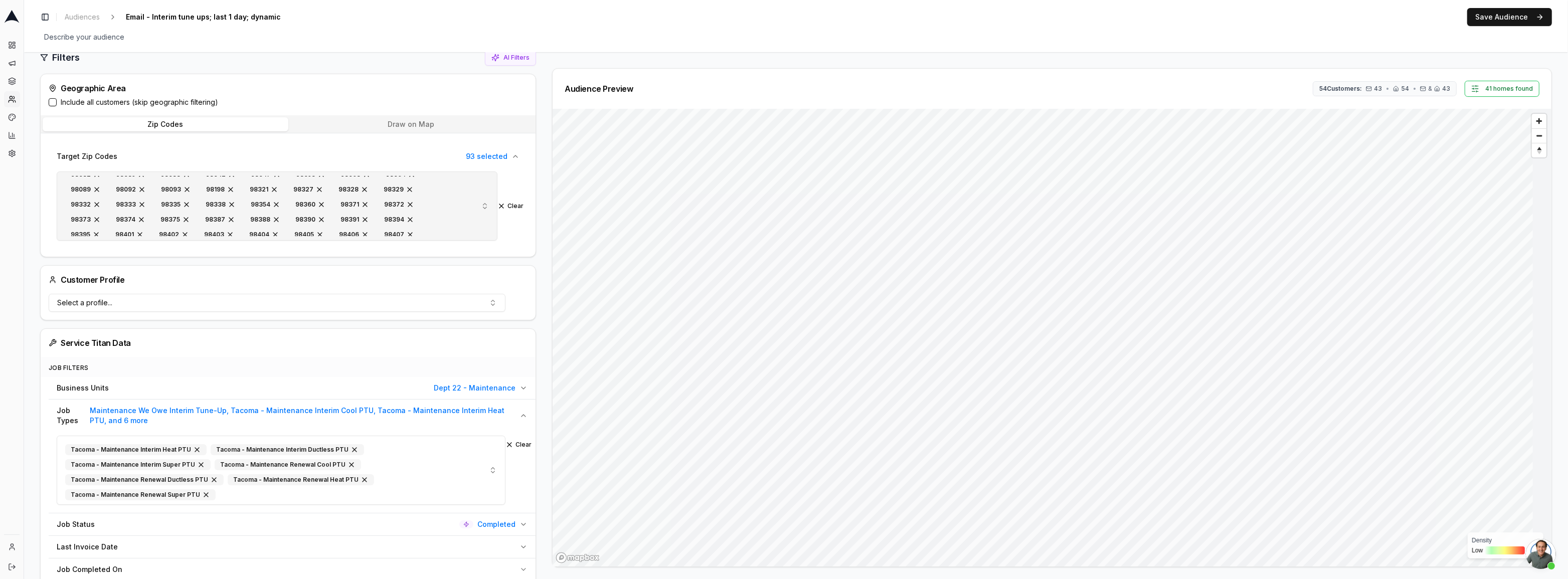
scroll to position [41, 0]
click at [501, 205] on button "Clear" at bounding box center [510, 206] width 26 height 8
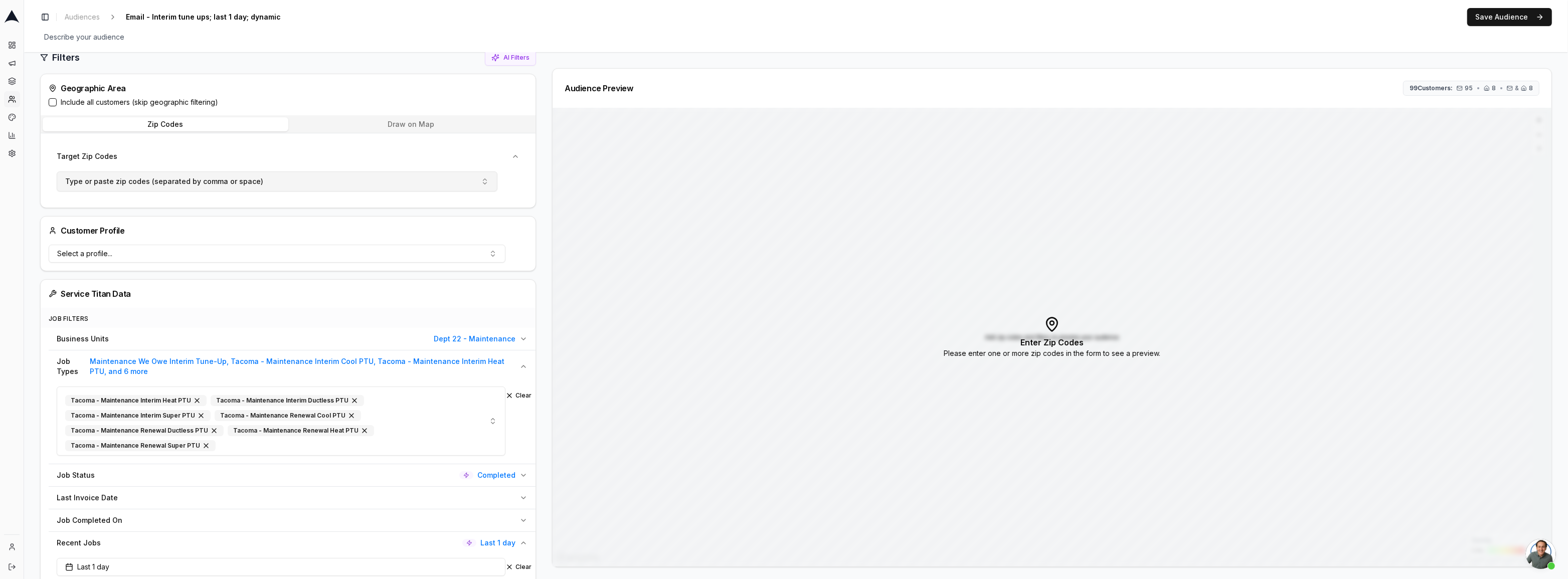
click at [397, 177] on button "Type or paste zip codes (separated by comma or space)" at bounding box center [276, 182] width 440 height 20
click at [216, 194] on input "text" at bounding box center [282, 202] width 415 height 18
click at [200, 166] on button "Target Zip Codes" at bounding box center [288, 157] width 479 height 22
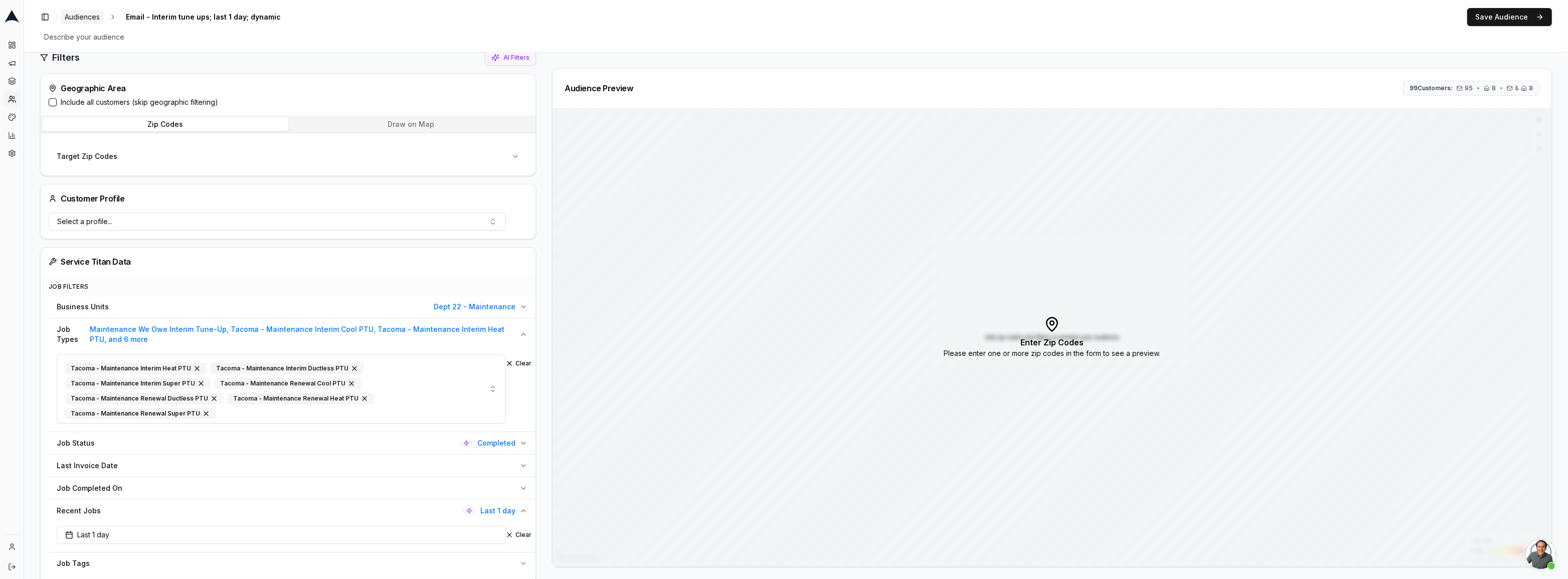
click at [68, 12] on span "Audiences" at bounding box center [83, 17] width 35 height 10
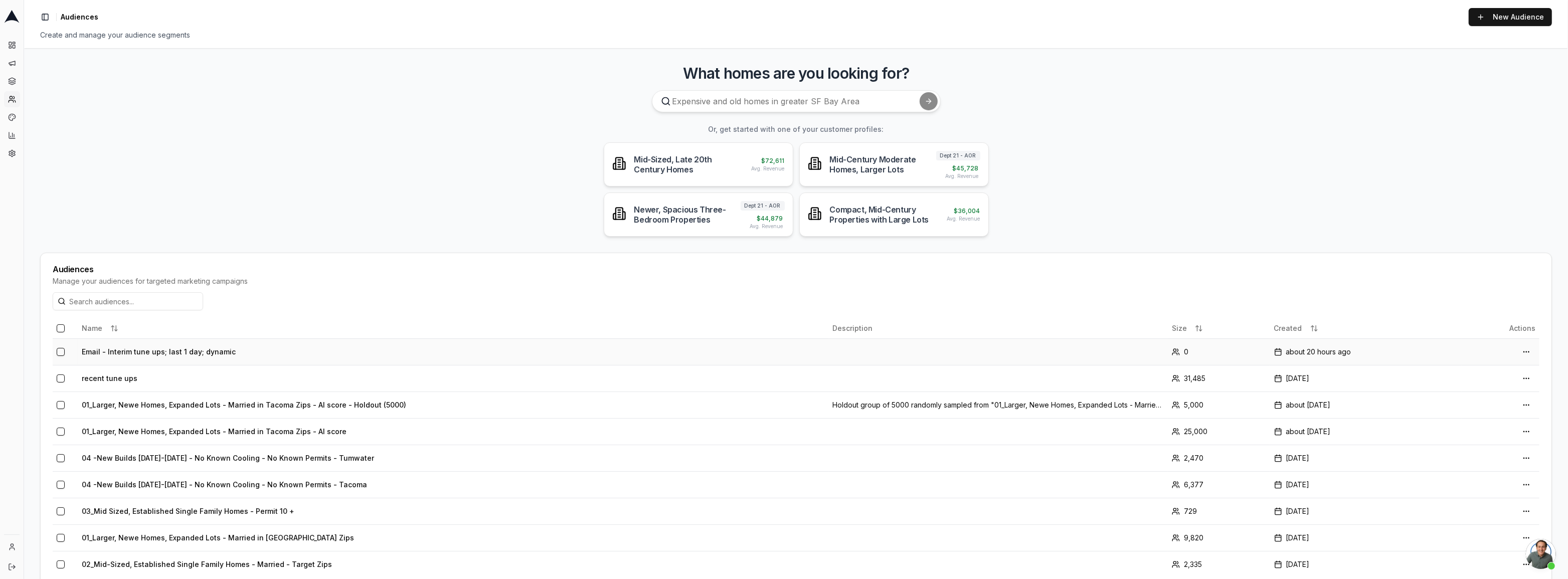
click at [168, 352] on td "Email - Interim tune ups; last 1 day; dynamic" at bounding box center [453, 352] width 751 height 27
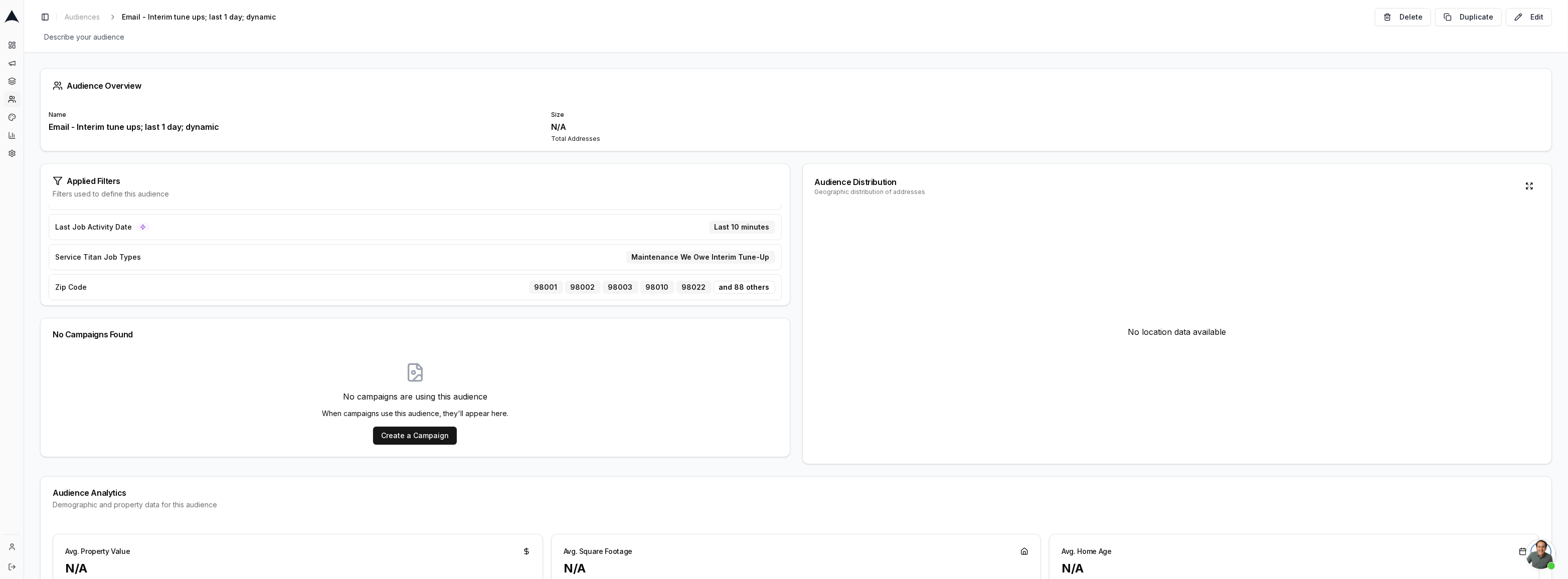
scroll to position [61, 0]
click at [1521, 18] on button "Edit" at bounding box center [1528, 17] width 46 height 18
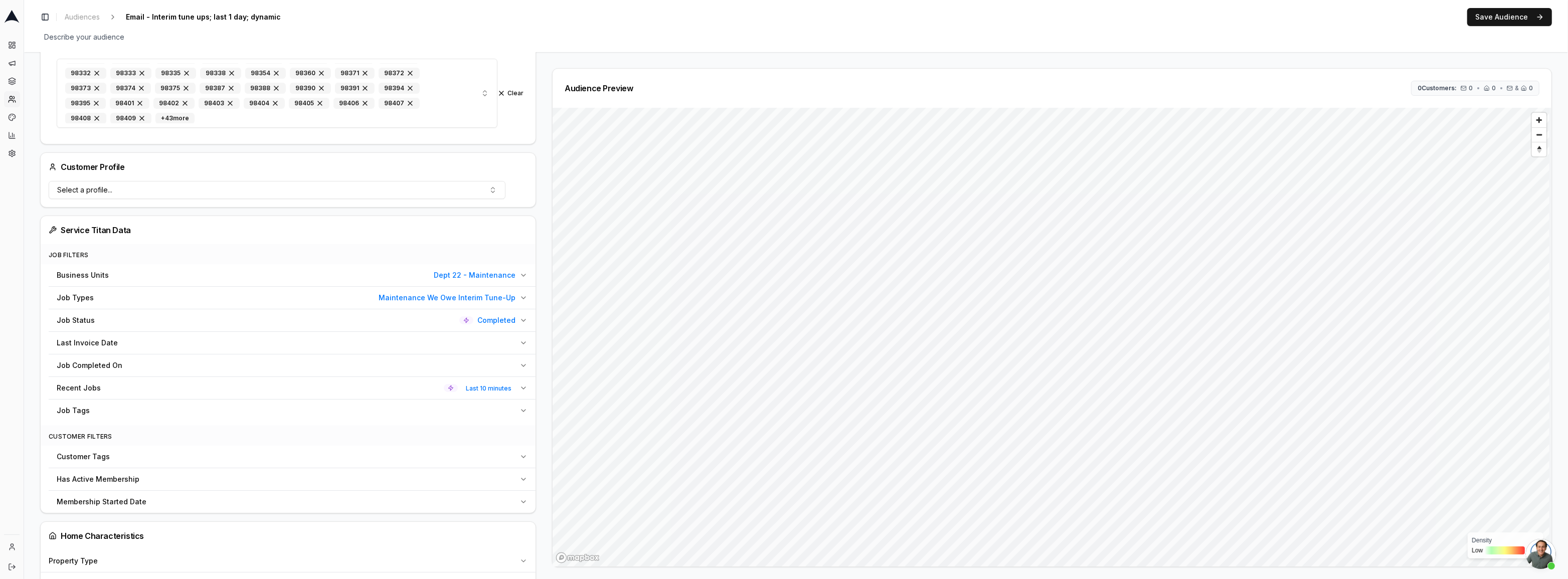
scroll to position [227, 0]
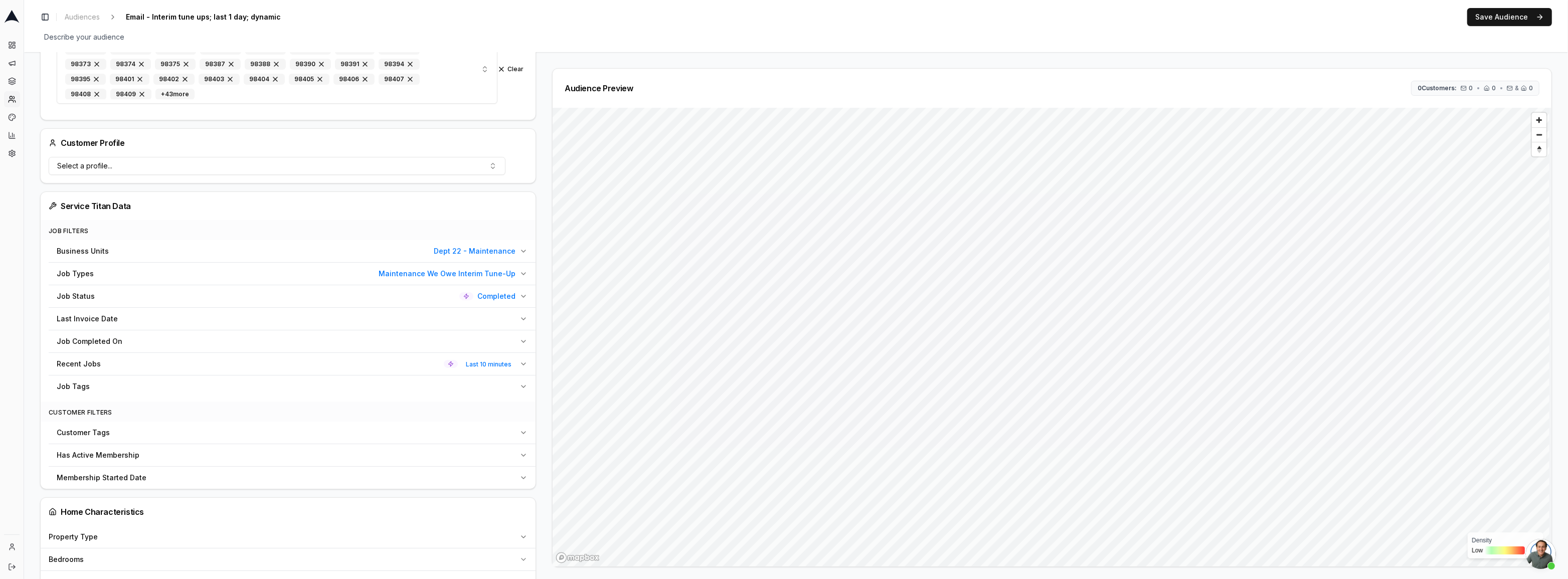
click at [328, 267] on button "Job Types Maintenance We Owe Interim Tune-Up" at bounding box center [292, 274] width 487 height 22
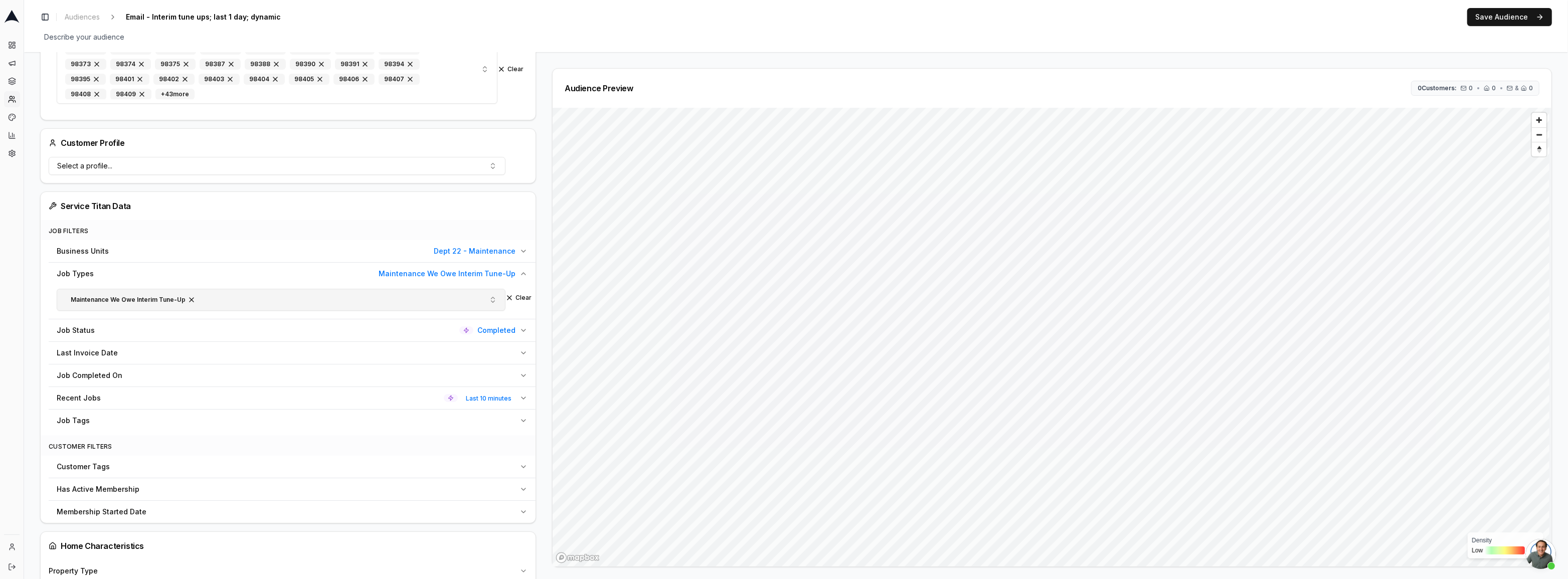
click at [295, 295] on button "Maintenance We Owe Interim Tune-Up" at bounding box center [280, 300] width 449 height 22
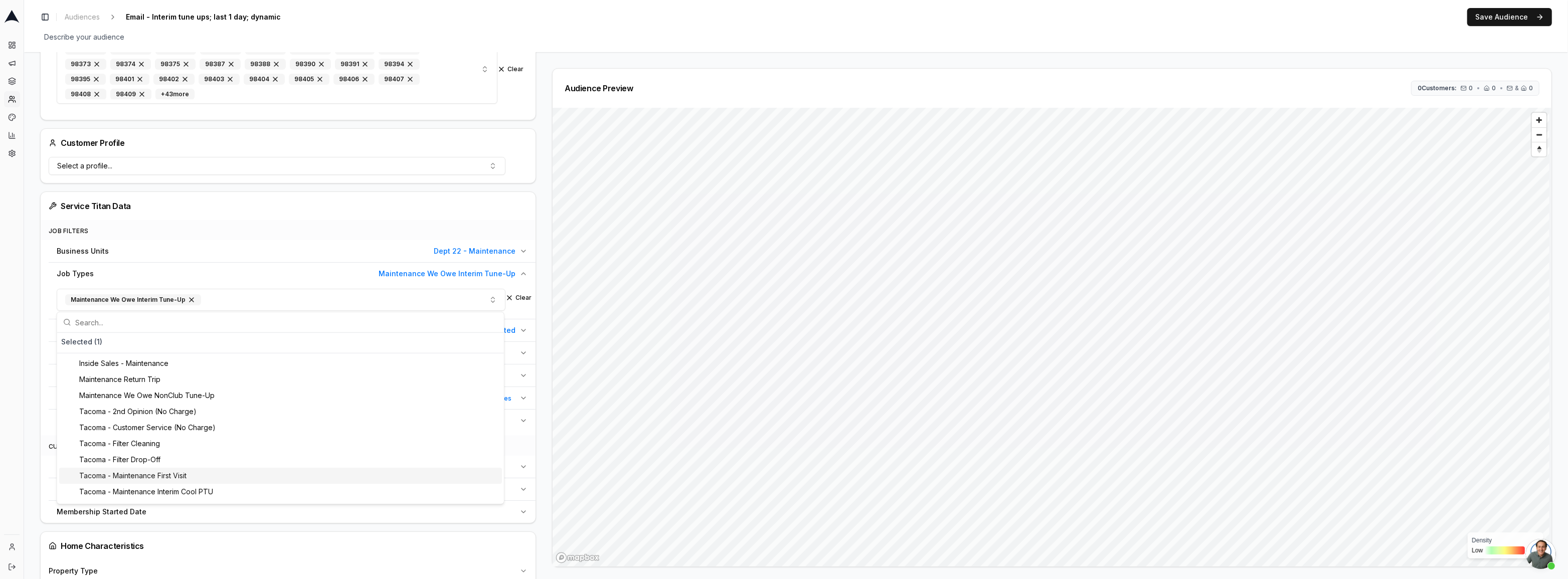
click at [164, 481] on div "Tacoma - Maintenance First Visit" at bounding box center [280, 475] width 443 height 16
click at [170, 479] on div "Tacoma - Maintenance Interim Cool PTU" at bounding box center [280, 475] width 443 height 16
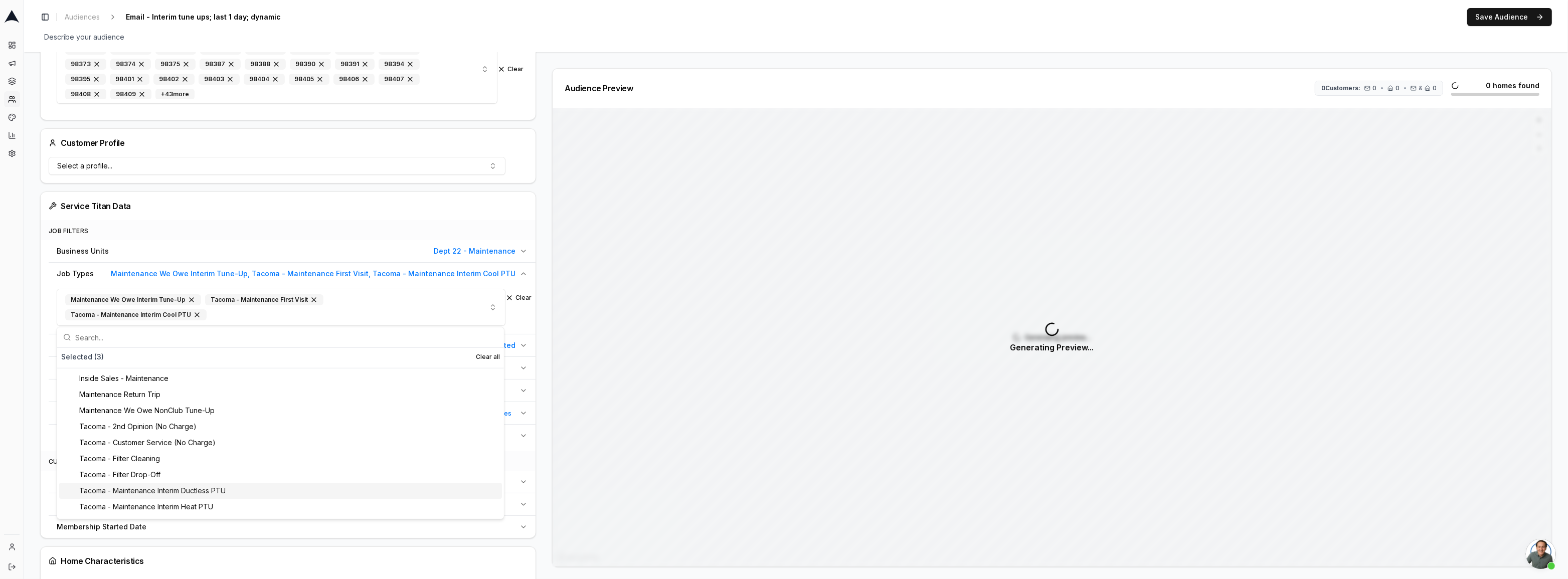
click at [173, 491] on div "Tacoma - Maintenance Interim Ductless PTU" at bounding box center [280, 490] width 443 height 16
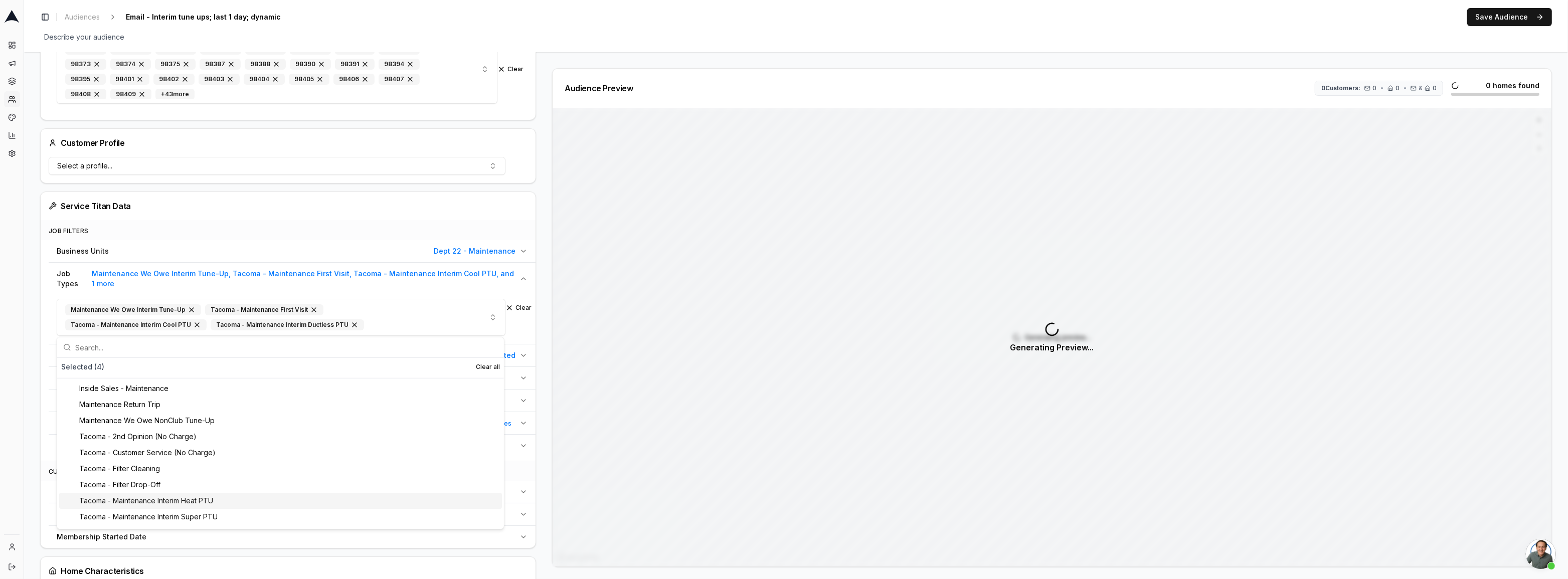
click at [172, 499] on div "Tacoma - Maintenance Interim Heat PTU" at bounding box center [280, 500] width 443 height 16
click at [166, 516] on div "Tacoma - Maintenance Interim Super PTU" at bounding box center [280, 515] width 443 height 16
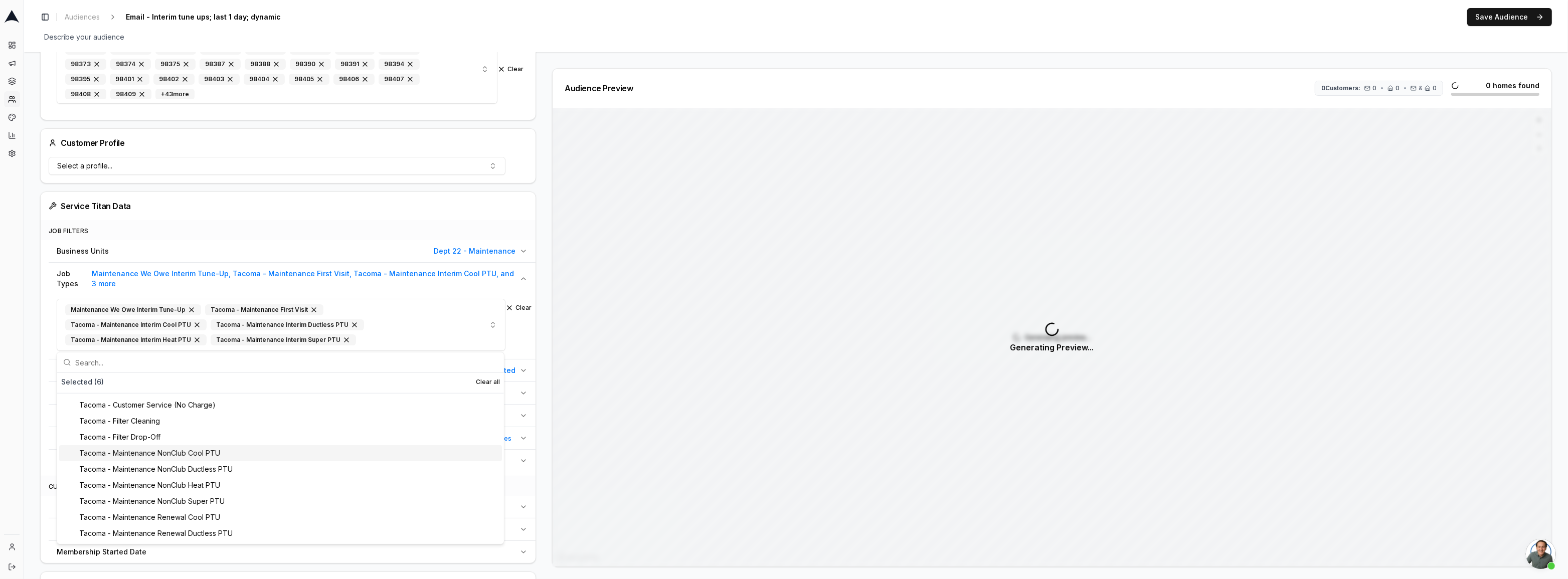
scroll to position [91, 0]
click at [186, 492] on div "Tacoma - Maintenance Renewal Cool PTU" at bounding box center [280, 489] width 443 height 16
click at [177, 503] on div "Tacoma - Maintenance Renewal Ductless PTU" at bounding box center [280, 503] width 443 height 16
click at [178, 506] on div "Tacoma - Maintenance Renewal Heat PTU" at bounding box center [280, 503] width 443 height 16
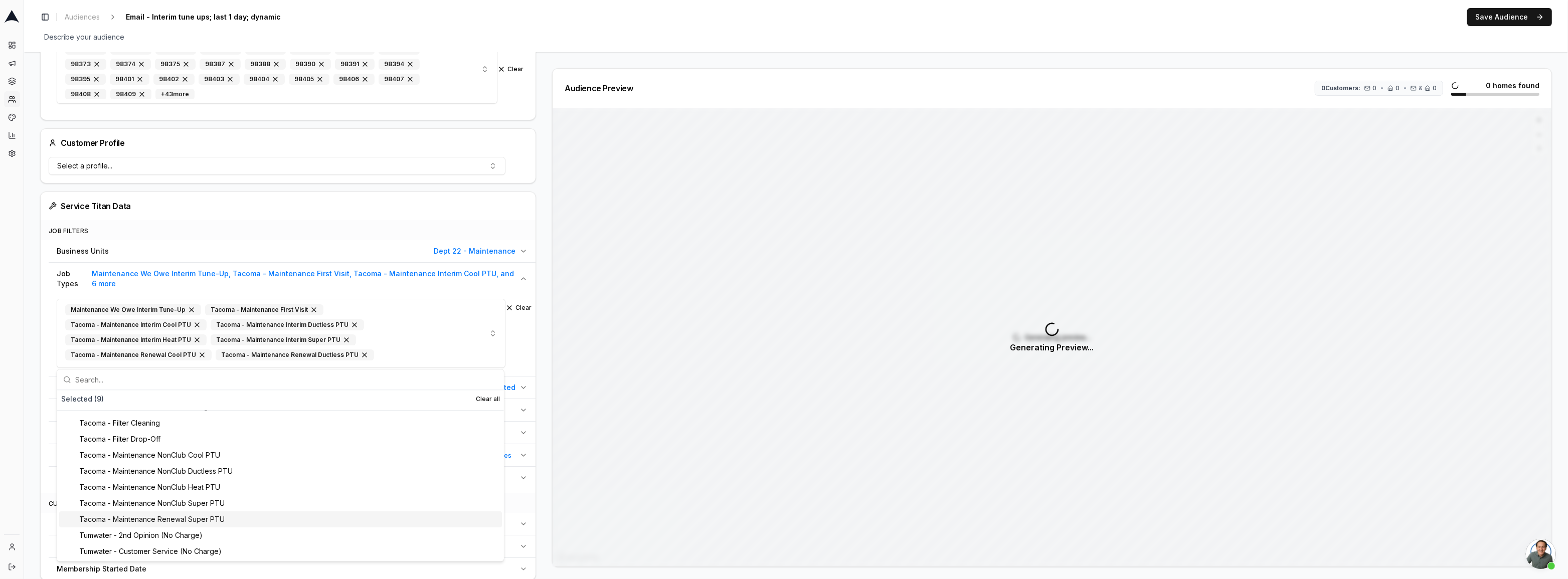
click at [185, 518] on div "Tacoma - Maintenance Renewal Super PTU" at bounding box center [280, 518] width 443 height 16
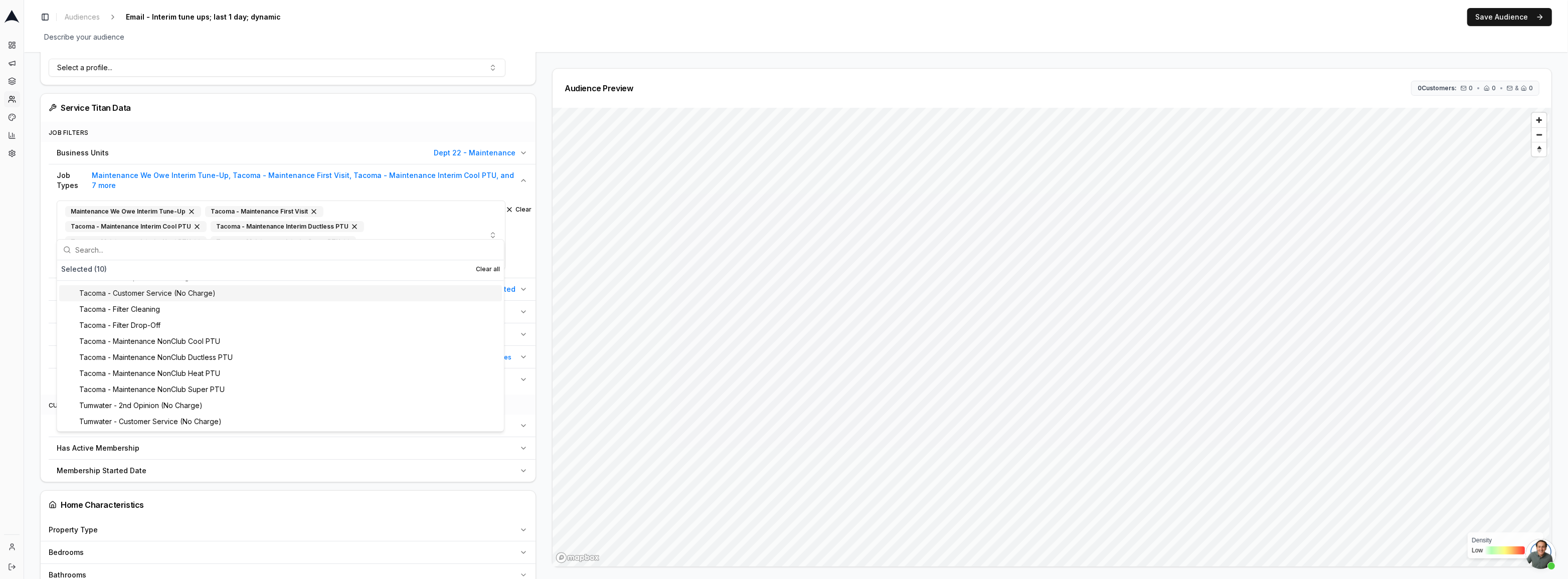
scroll to position [364, 0]
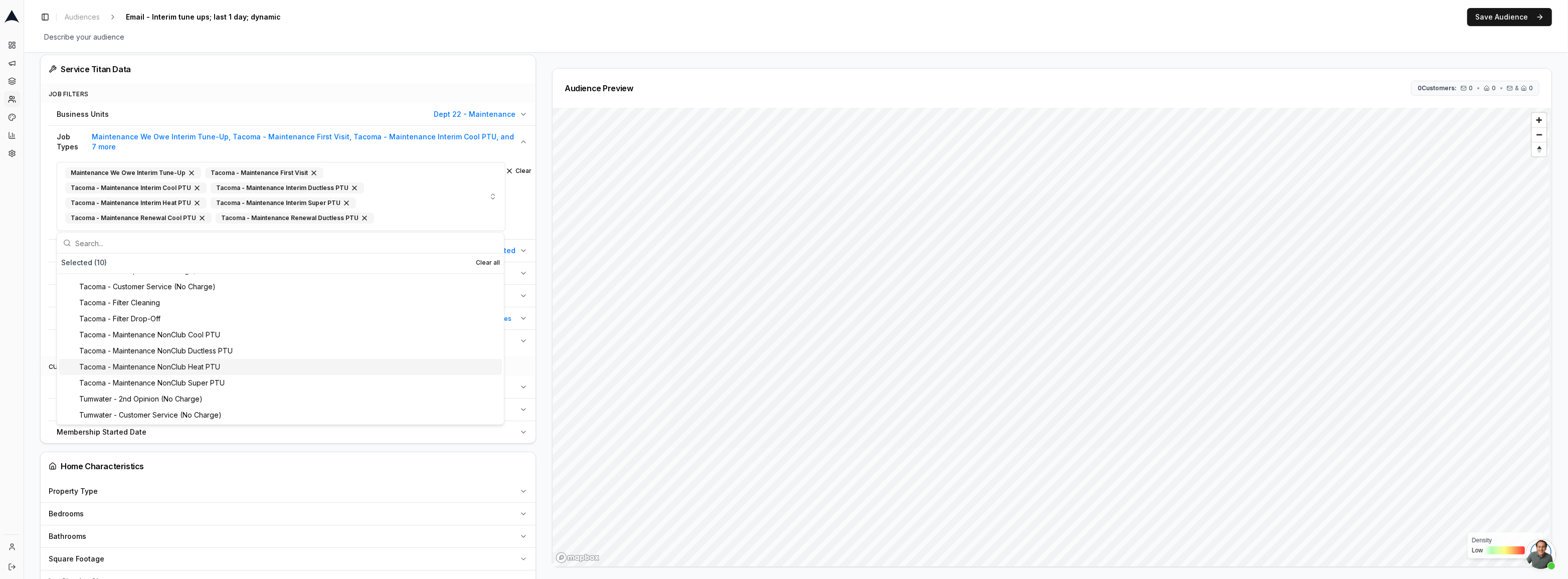
click at [39, 362] on div "Audience Configuration Recently Scheduled Jobs • Dynamic Audience Updates every…" at bounding box center [797, 380] width 1544 height 1386
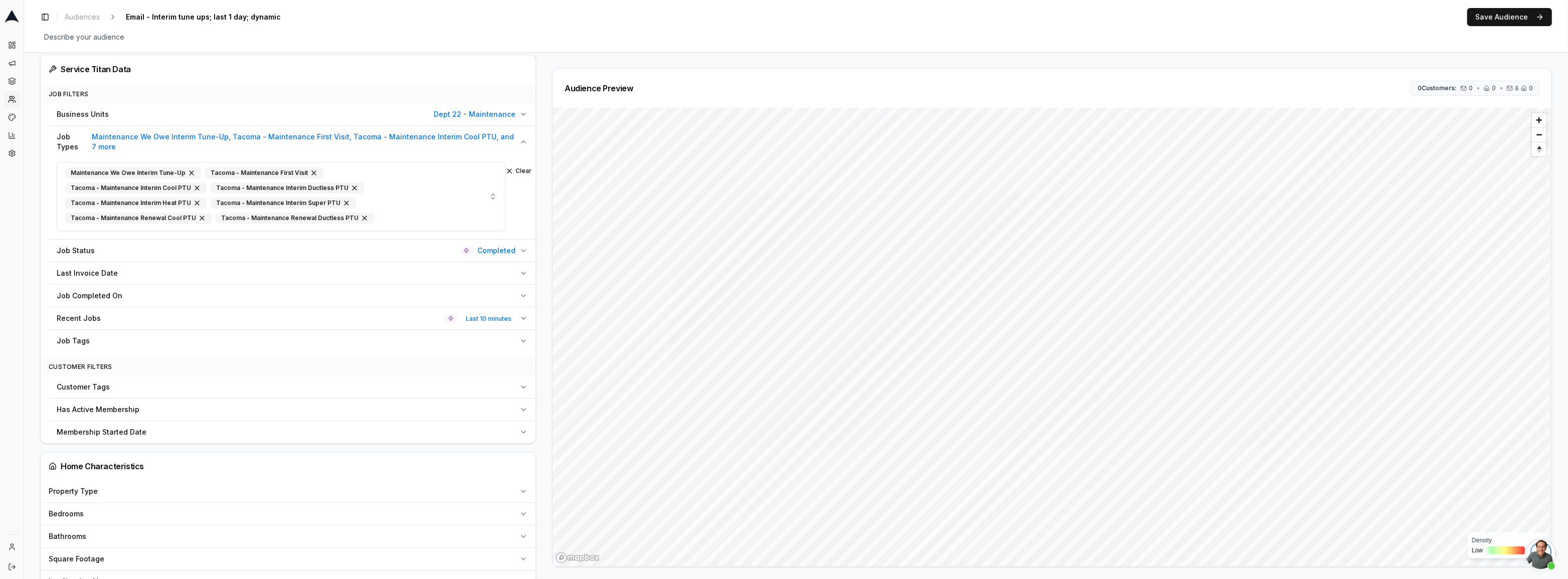
click at [479, 316] on span "Last 10 minutes" at bounding box center [488, 319] width 54 height 12
click at [149, 337] on button "Last 10 minutes" at bounding box center [280, 342] width 449 height 18
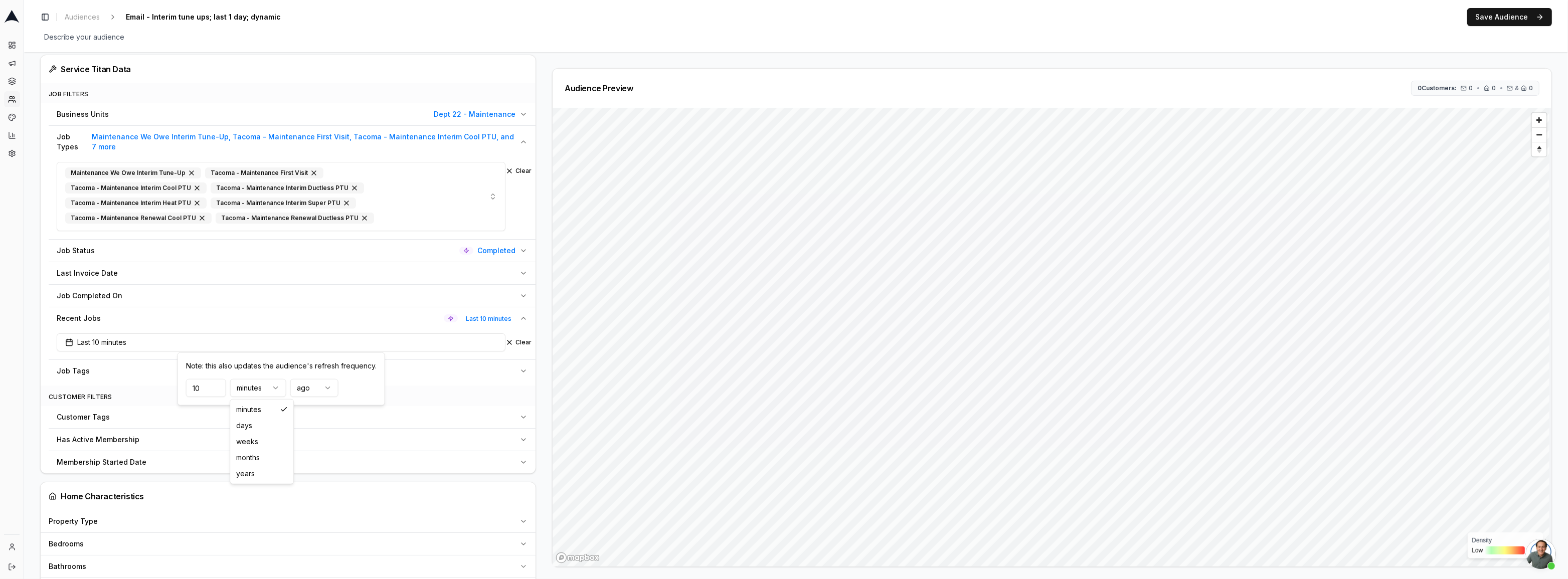
click at [269, 390] on html "Dashboard Campaigns Sequences Audiences Creatives Customer Analysis Settings To…" at bounding box center [784, 290] width 1568 height 579
click at [213, 390] on input "9" at bounding box center [206, 387] width 40 height 18
click at [206, 391] on input "9" at bounding box center [206, 387] width 40 height 18
drag, startPoint x: 204, startPoint y: 391, endPoint x: 189, endPoint y: 385, distance: 16.2
click at [183, 390] on div "Note: this also updates the audience's refresh frequency. 9 days ago" at bounding box center [281, 379] width 208 height 53
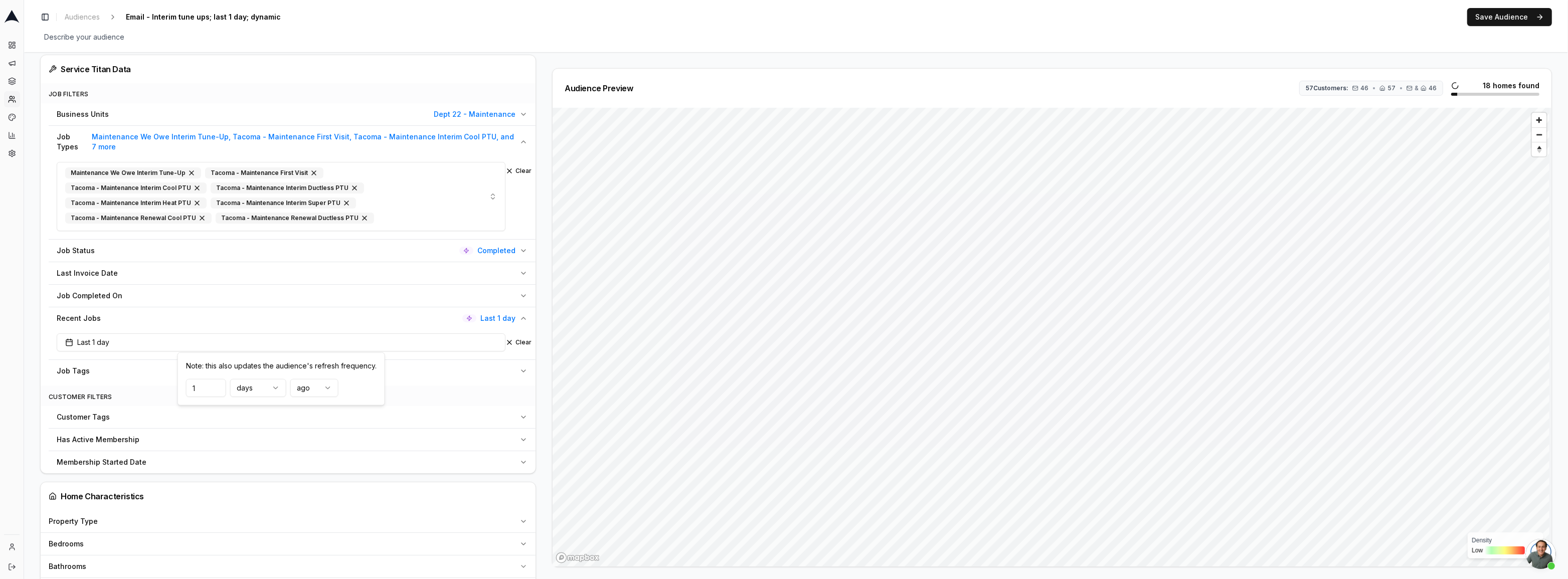
type input "1"
click at [37, 371] on div "Audience Configuration Recently Scheduled Jobs • Dynamic Audience Updates every…" at bounding box center [797, 396] width 1544 height 1416
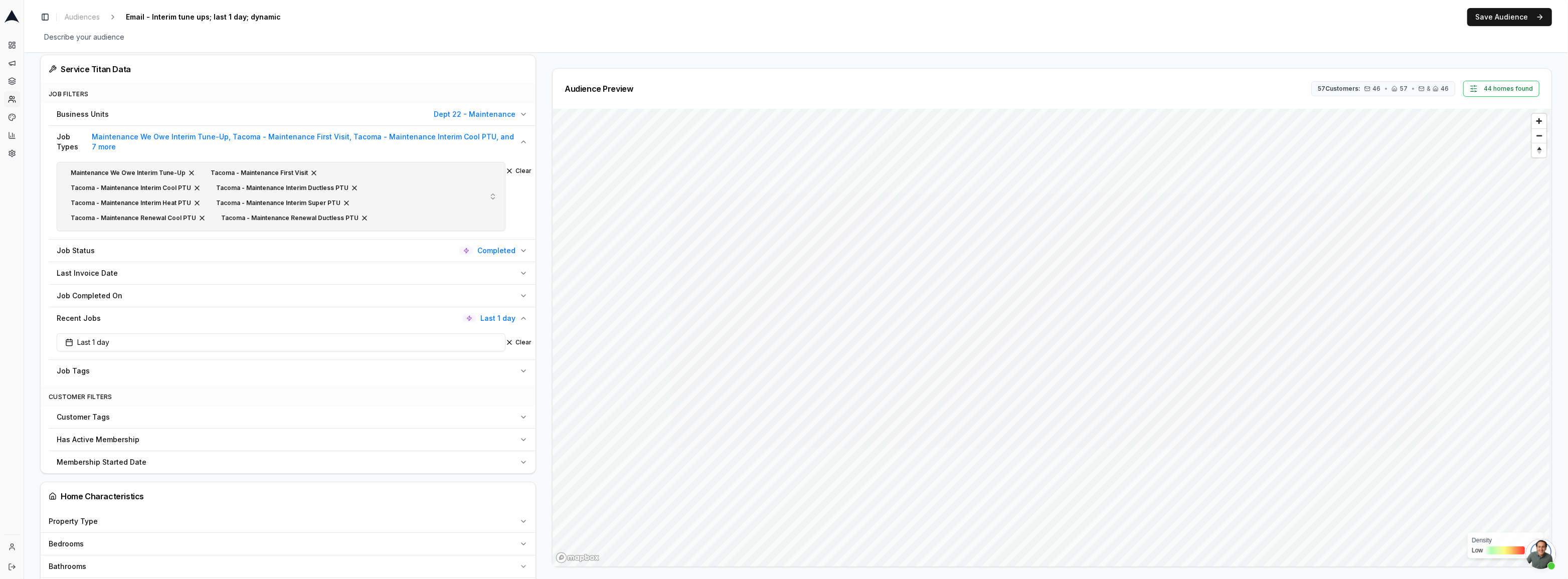
click at [395, 200] on div "Maintenance We Owe Interim Tune-Up Tacoma - Maintenance First Visit Tacoma - Ma…" at bounding box center [259, 196] width 389 height 60
type input "s"
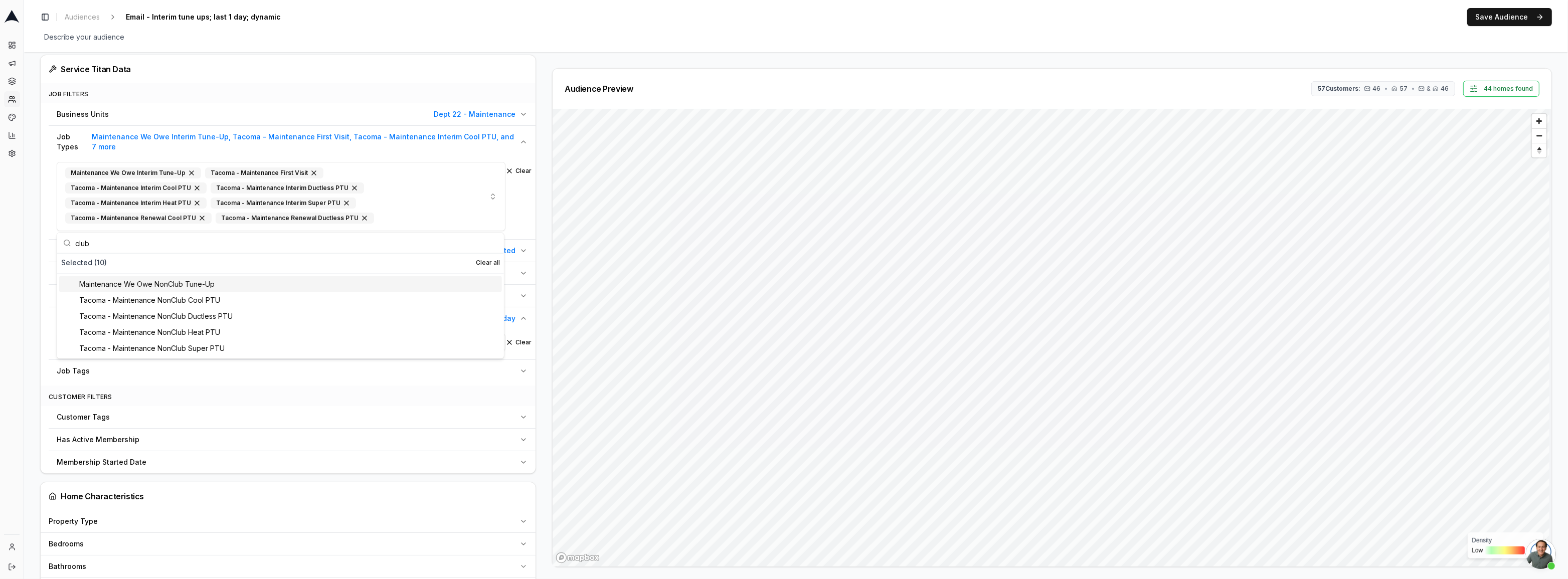
type input "club"
click at [479, 115] on span "Dept 22 - Maintenance" at bounding box center [474, 114] width 82 height 10
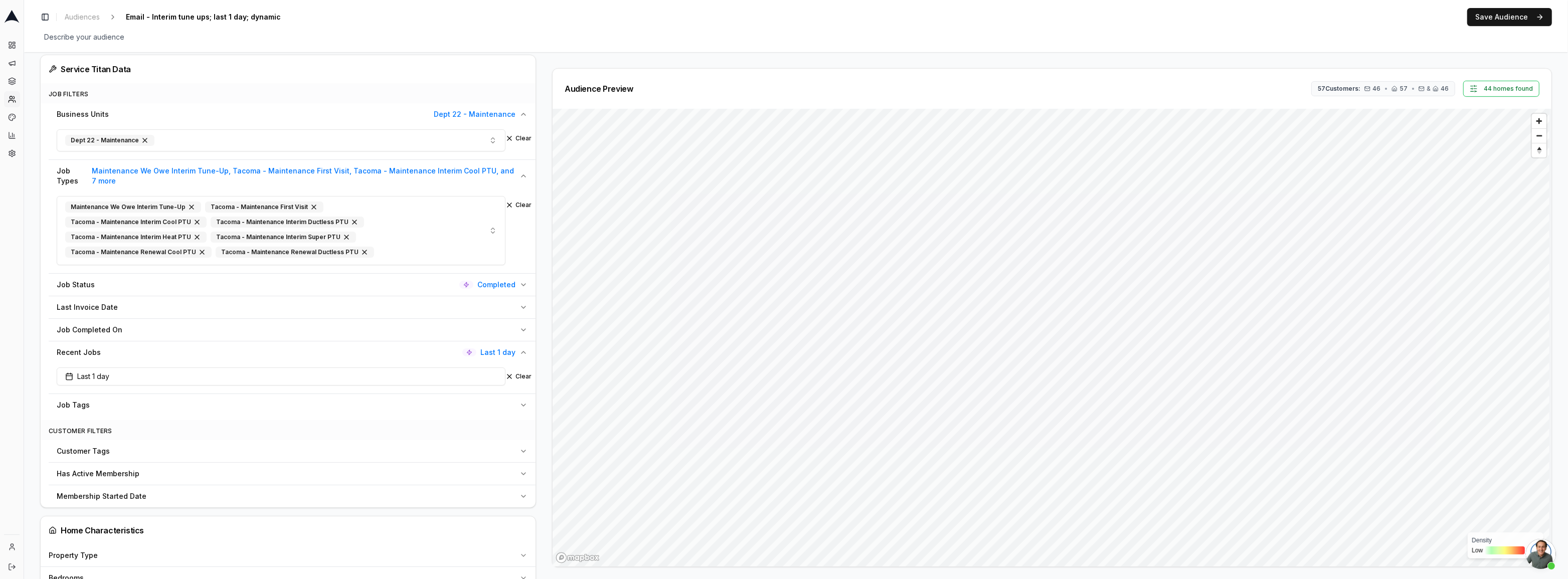
click at [479, 115] on span "Dept 22 - Maintenance" at bounding box center [474, 114] width 82 height 10
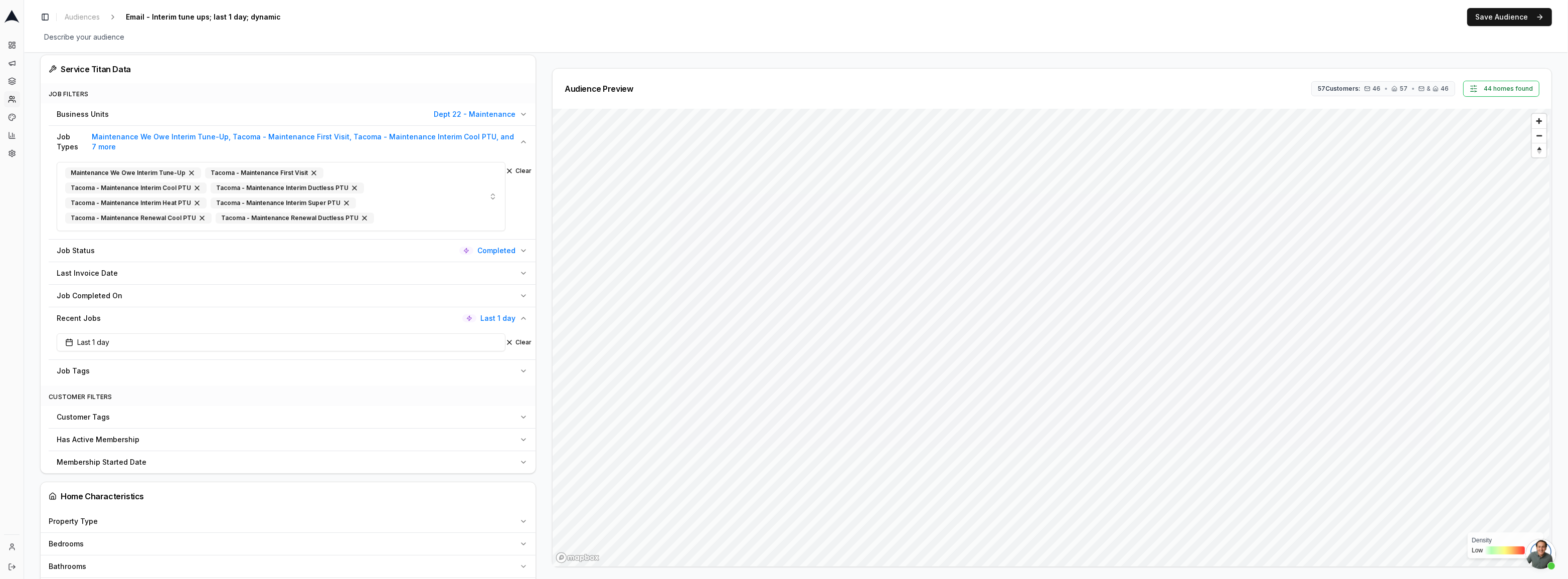
click at [514, 109] on span "Dept 22 - Maintenance" at bounding box center [474, 114] width 82 height 10
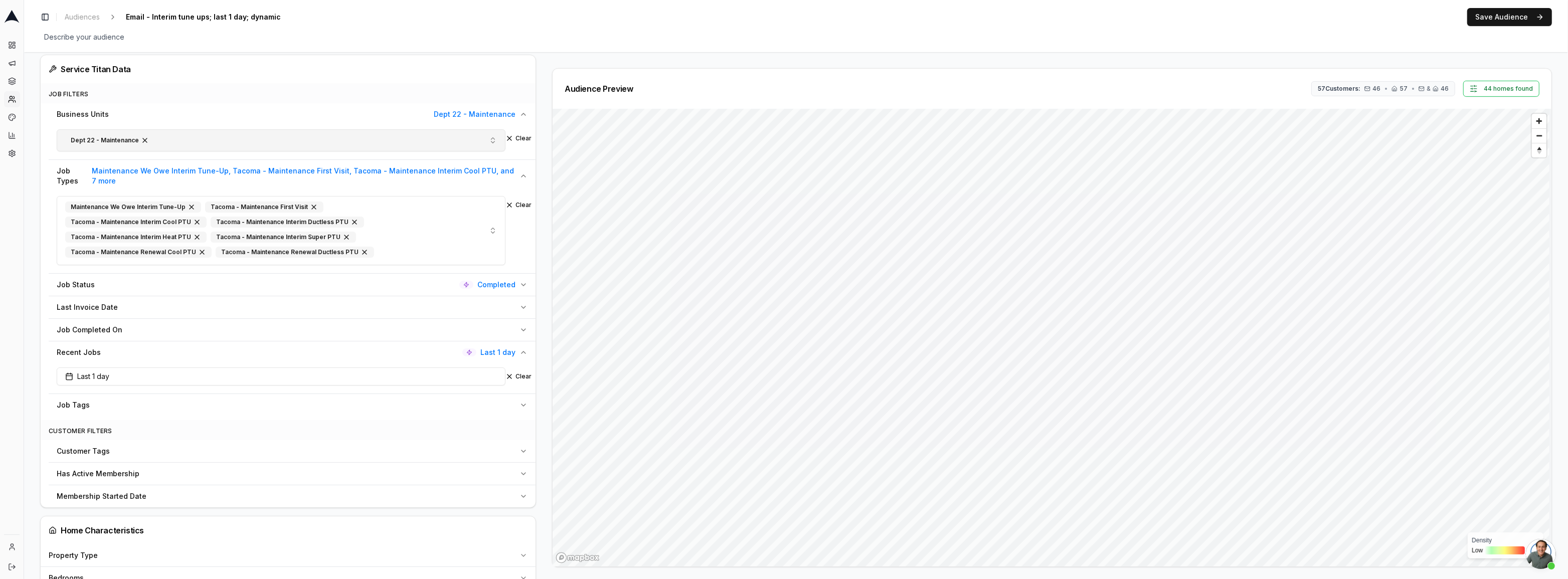
click at [408, 133] on button "Dept 22 - Maintenance" at bounding box center [280, 141] width 449 height 22
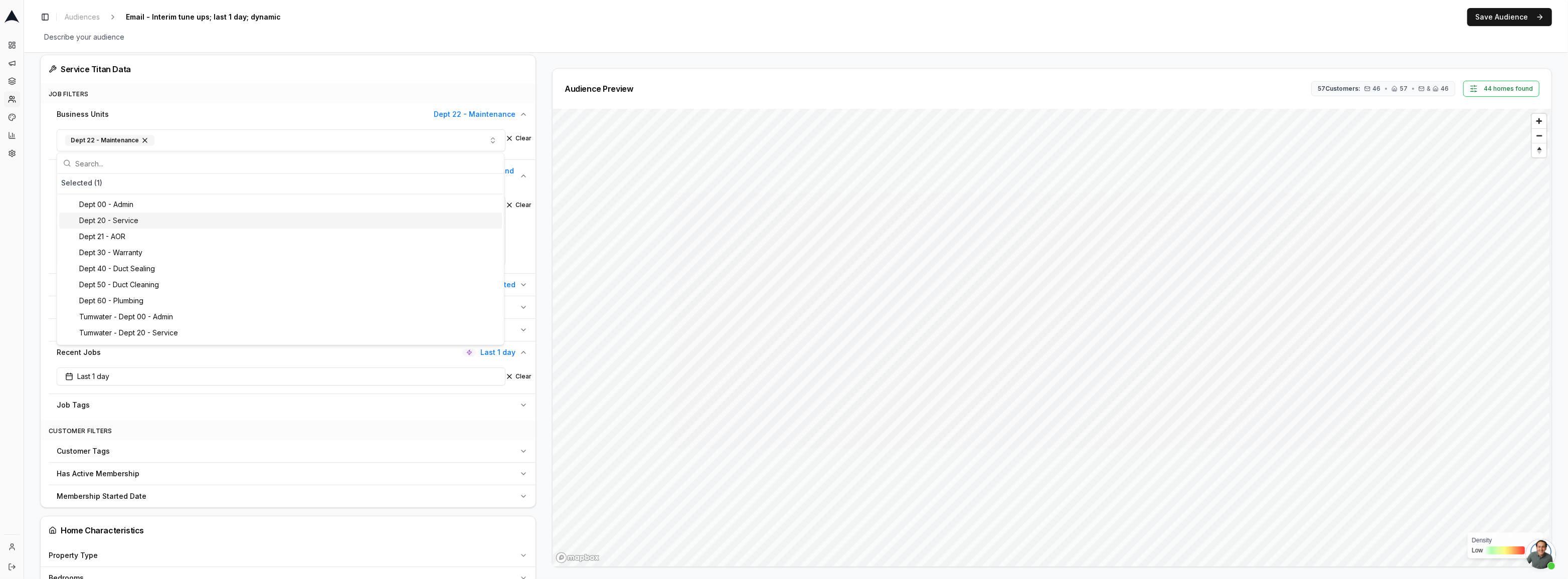
click at [141, 223] on div "Dept 20 - Service" at bounding box center [280, 220] width 443 height 16
click at [27, 258] on div "Audience Configuration Recently Scheduled Jobs • Dynamic Audience Updates every…" at bounding box center [797, 412] width 1544 height 1450
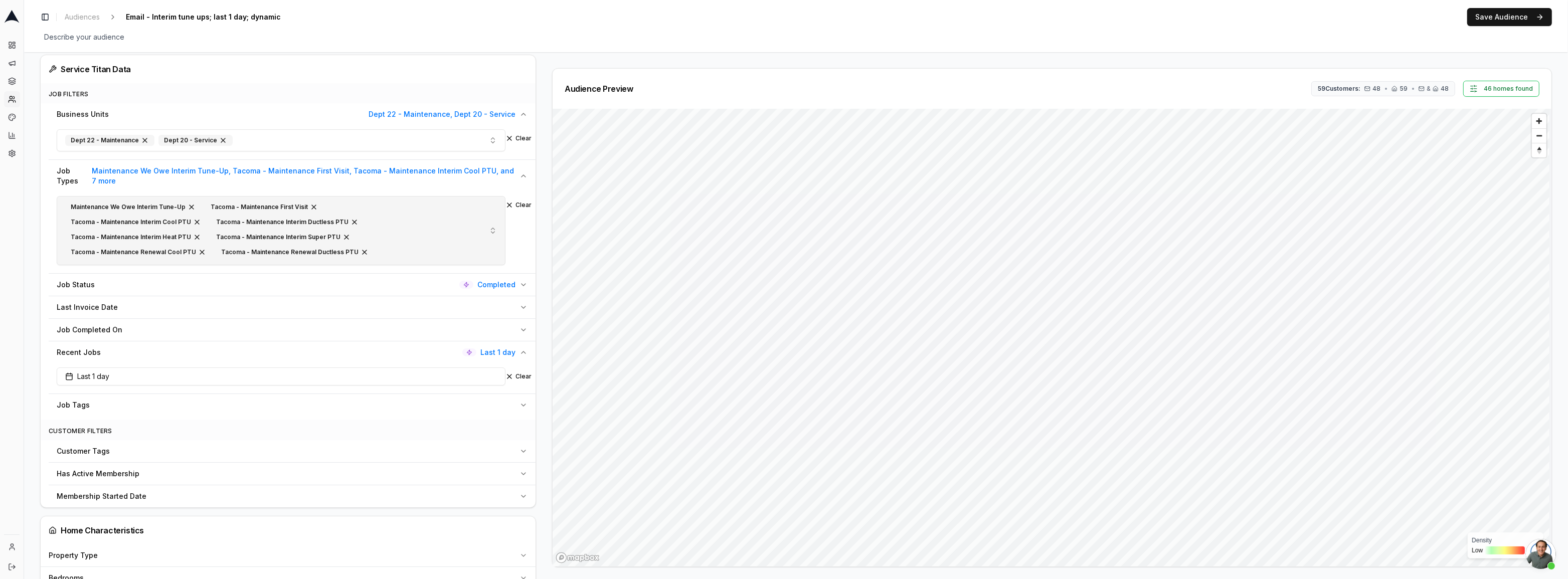
click at [408, 235] on div "Maintenance We Owe Interim Tune-Up Tacoma - Maintenance First Visit Tacoma - Ma…" at bounding box center [259, 230] width 389 height 60
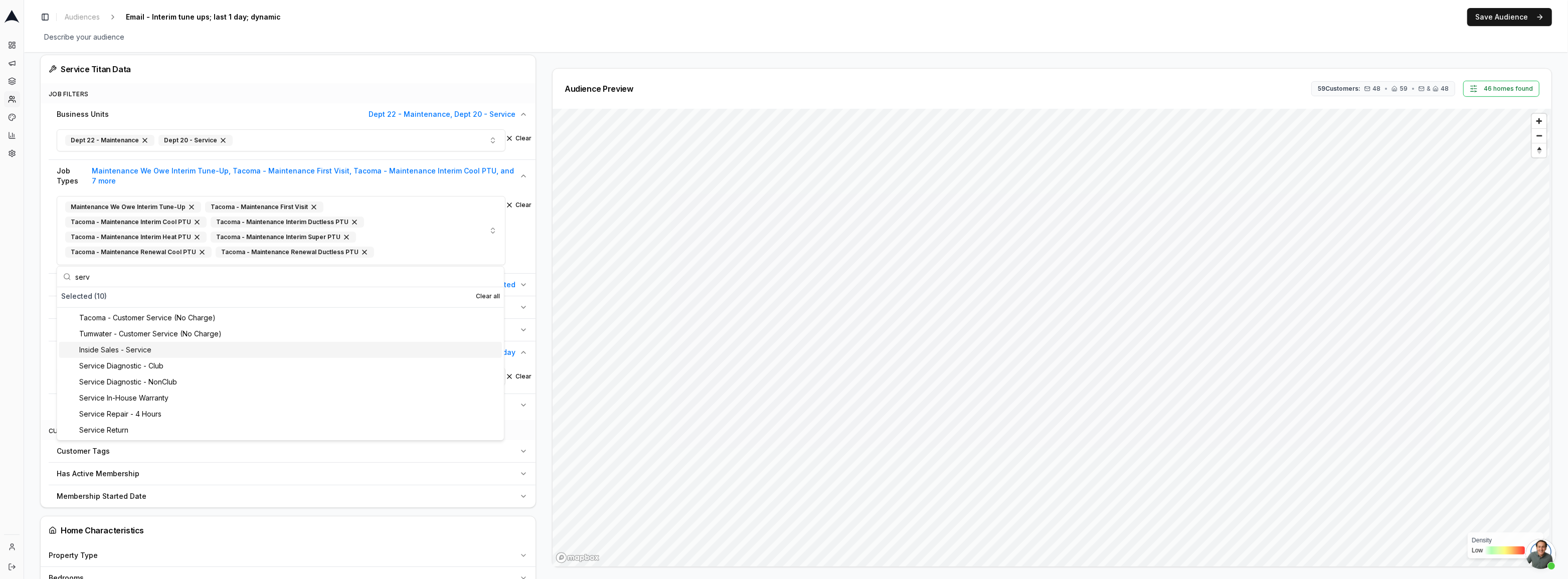
type input "serv"
click at [117, 363] on div "Service Diagnostic - Club" at bounding box center [280, 365] width 443 height 16
click at [434, 184] on span "Maintenance We Owe Interim Tune-Up, Tacoma - Maintenance First Visit, Tacoma - …" at bounding box center [303, 176] width 424 height 20
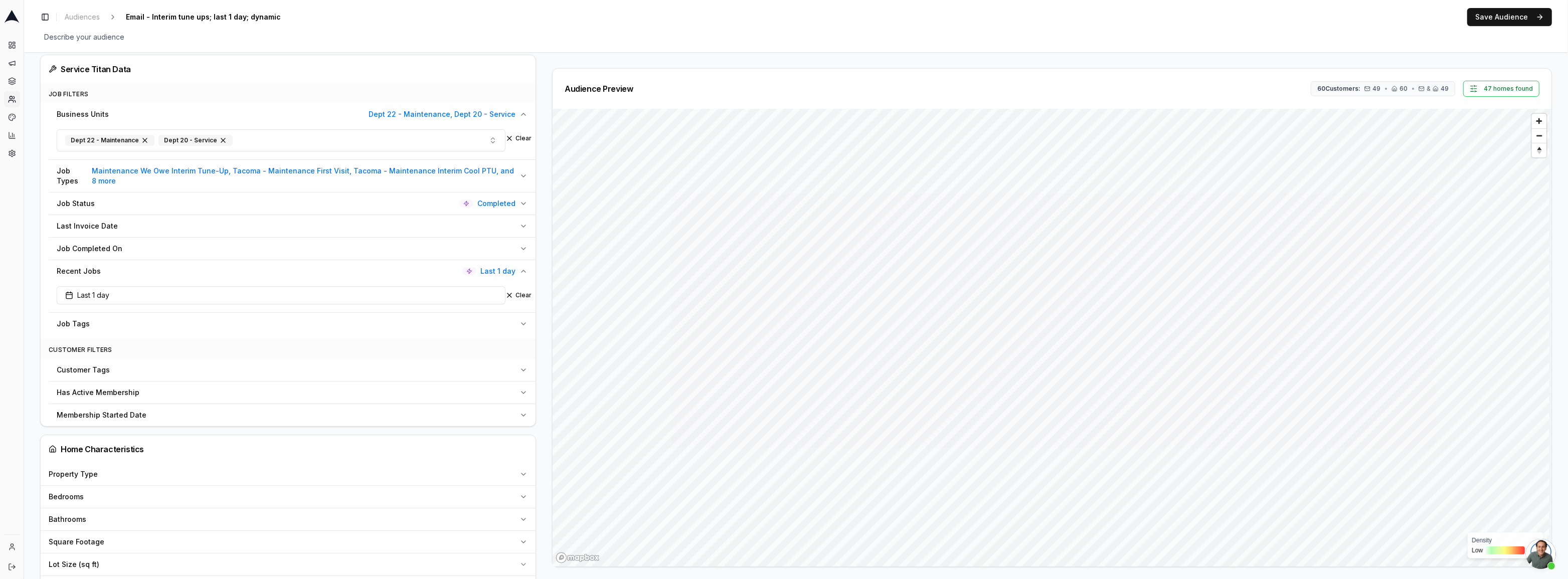
click at [467, 180] on span "Maintenance We Owe Interim Tune-Up, Tacoma - Maintenance First Visit, Tacoma - …" at bounding box center [303, 176] width 424 height 20
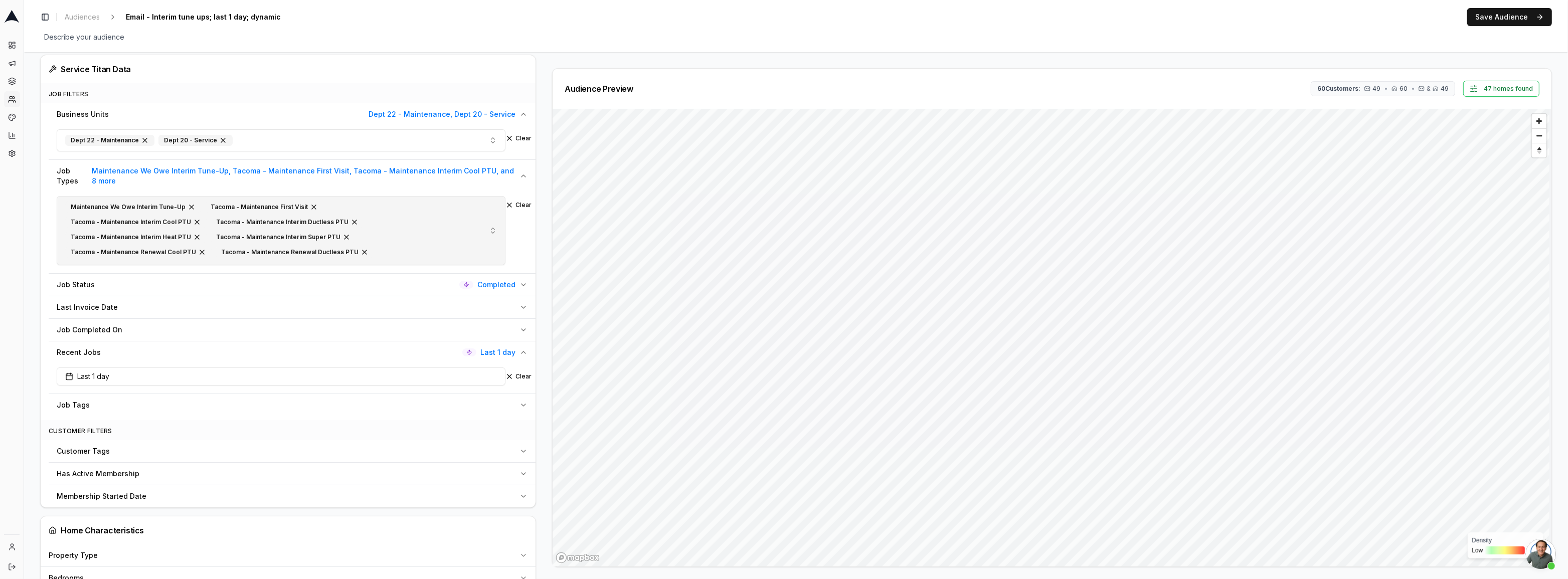
scroll to position [27, 0]
click at [145, 252] on div "Service Diagnostic - Club" at bounding box center [113, 255] width 97 height 11
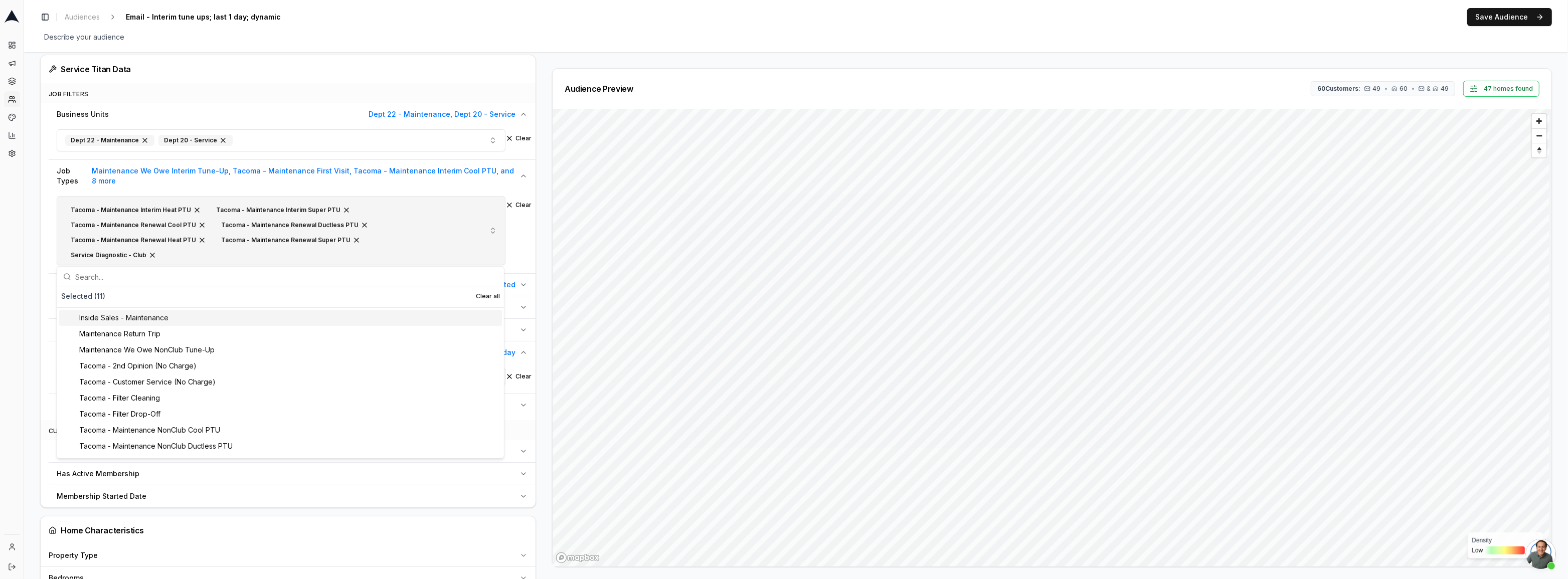
click at [153, 252] on span "button" at bounding box center [152, 255] width 8 height 8
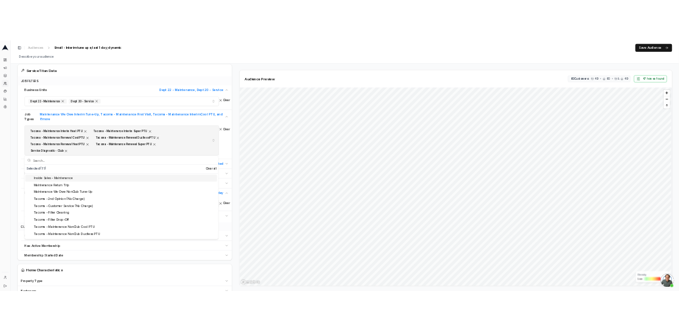
scroll to position [14, 0]
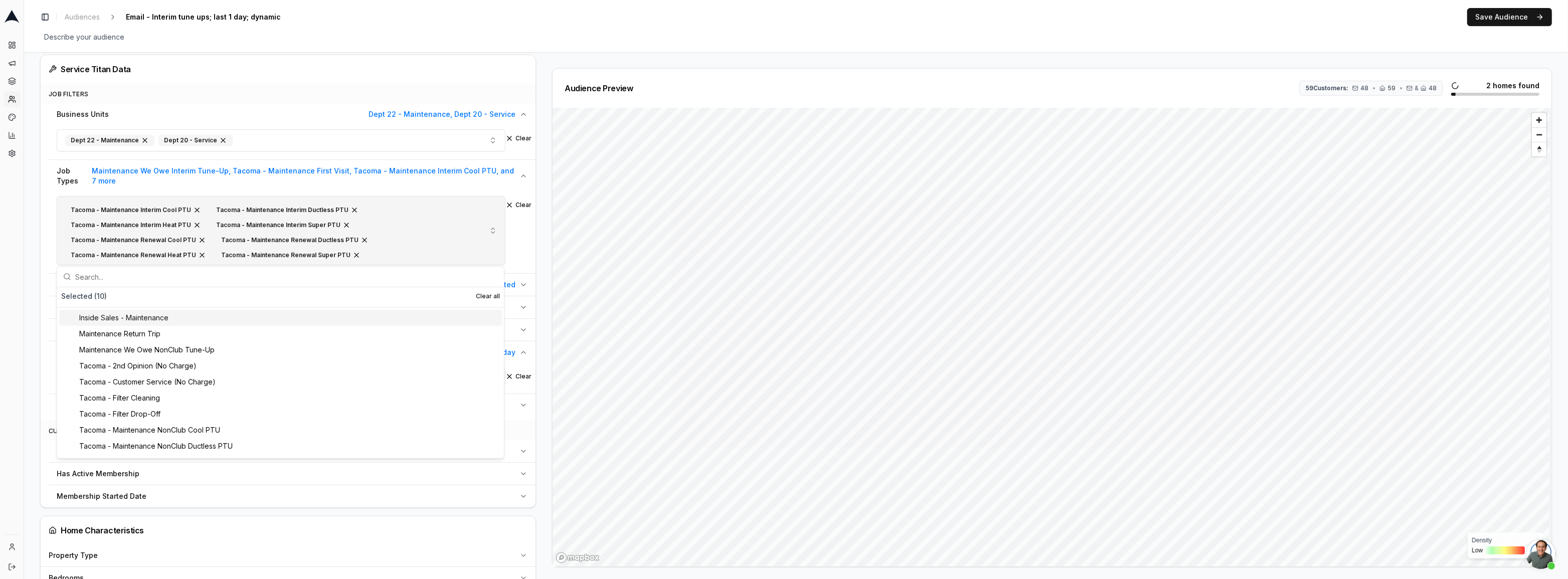
click at [26, 317] on div "Audience Configuration Recently Scheduled Jobs • Dynamic Audience Updates every…" at bounding box center [797, 412] width 1544 height 1450
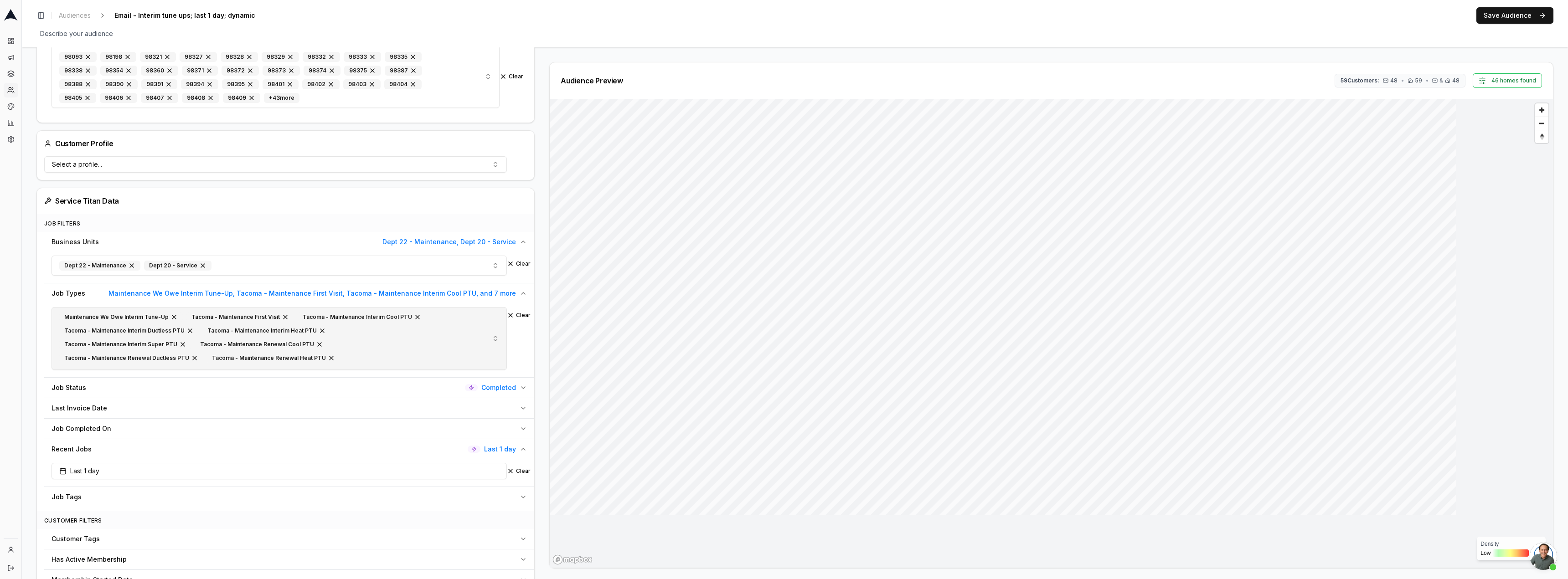
scroll to position [25, 0]
drag, startPoint x: 455, startPoint y: 329, endPoint x: 452, endPoint y: 350, distance: 21.2
click at [451, 354] on button "Maintenance We Owe Interim Tune-Up Tacoma - Maintenance First Visit Tacoma - Ma…" at bounding box center [279, 338] width 455 height 63
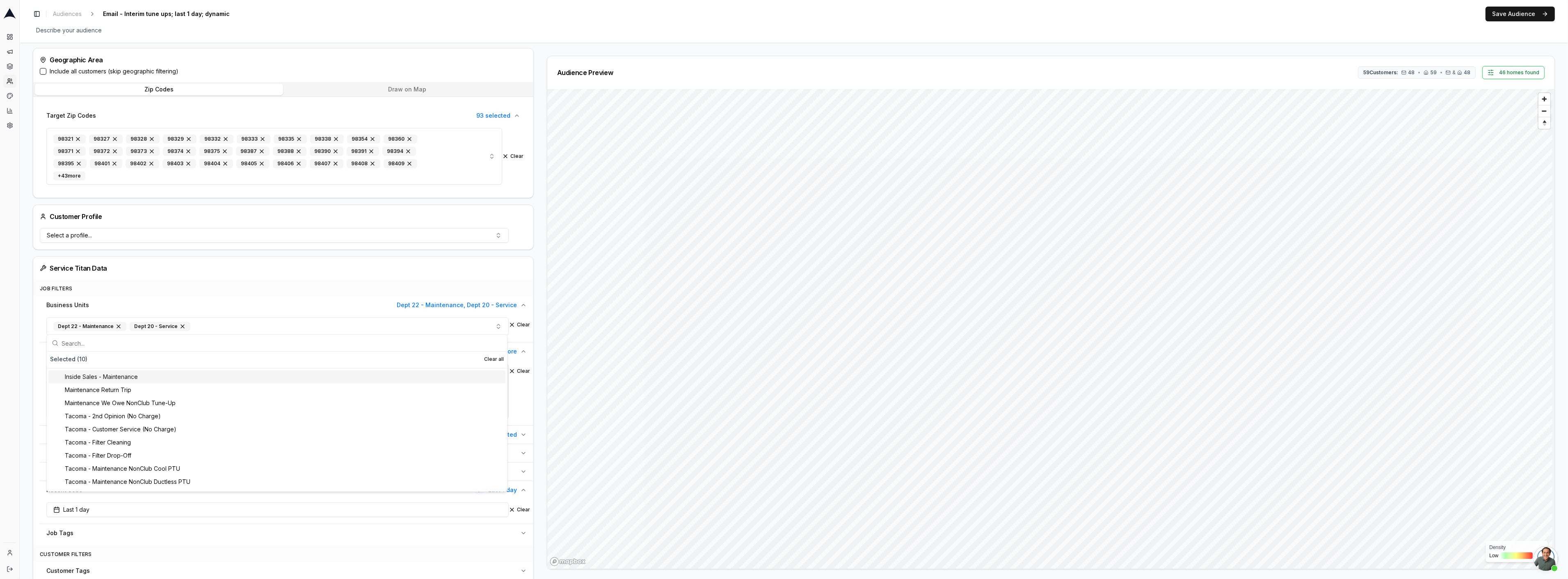
scroll to position [83, 0]
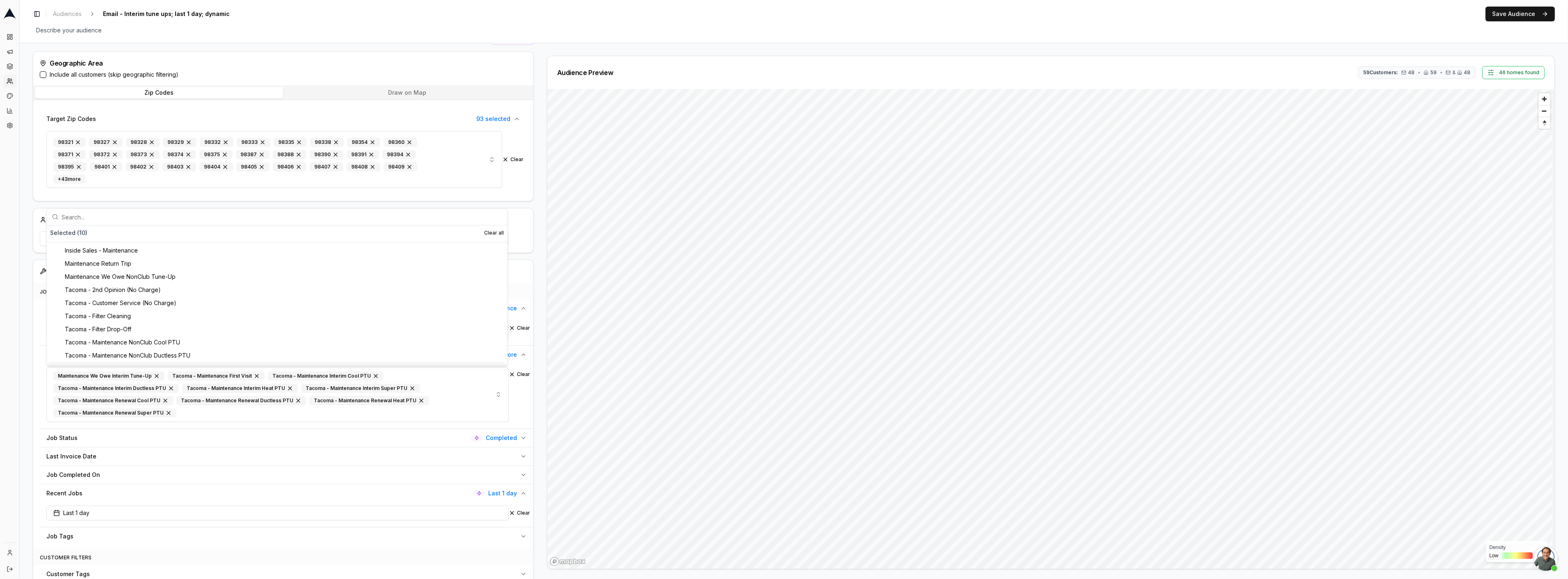
click at [499, 428] on div "Maintenance We Owe Interim Tune-Up Tacoma - Maintenance First Visit Tacoma - Ma…" at bounding box center [287, 396] width 493 height 65
